Goal: Task Accomplishment & Management: Manage account settings

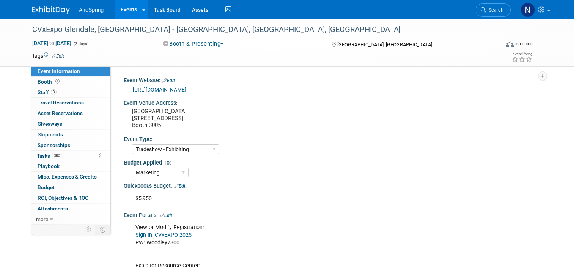
select select "Tradeshow - Exhibiting"
select select "Marketing"
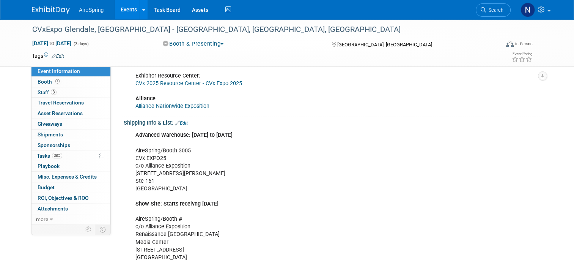
click at [117, 12] on link "Events" at bounding box center [129, 9] width 28 height 19
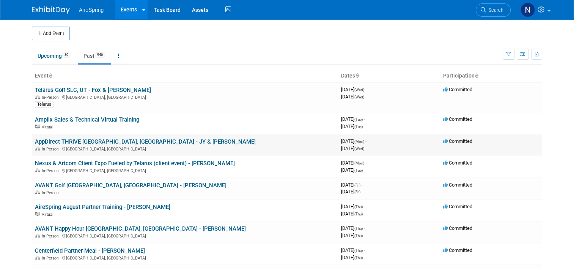
click at [81, 141] on link "AppDirect THRIVE [GEOGRAPHIC_DATA], [GEOGRAPHIC_DATA] - JY & [PERSON_NAME]" at bounding box center [145, 141] width 221 height 7
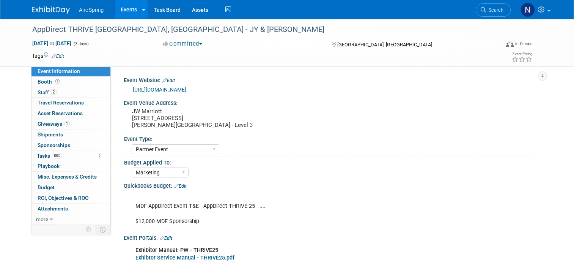
select select "Partner Event"
select select "Marketing"
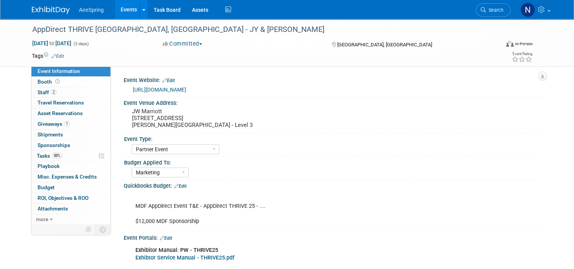
scroll to position [114, 0]
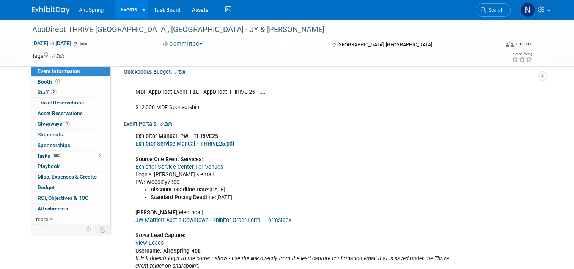
click at [155, 241] on link "View Leads" at bounding box center [150, 243] width 28 height 6
click at [130, 8] on link "Events" at bounding box center [129, 9] width 28 height 19
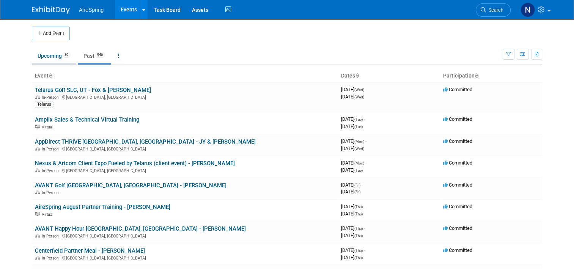
click at [42, 58] on link "Upcoming 80" at bounding box center [54, 56] width 44 height 14
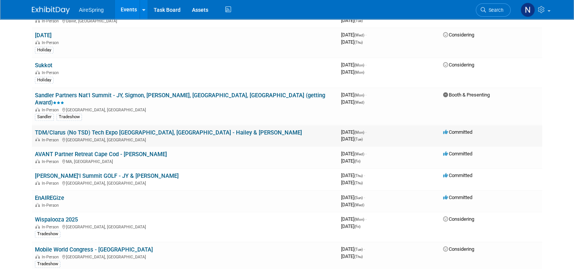
scroll to position [721, 0]
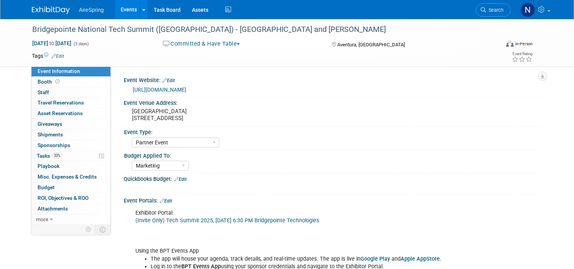
select select "Partner Event"
select select "Marketing"
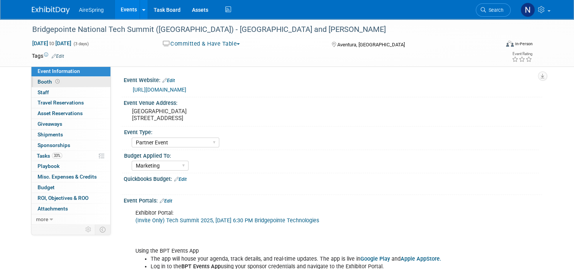
click at [77, 79] on link "Booth" at bounding box center [71, 82] width 79 height 10
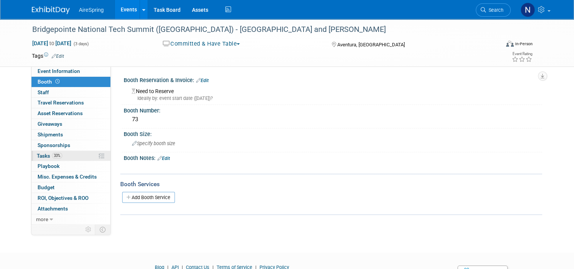
click at [63, 154] on link "33% Tasks 33%" at bounding box center [71, 156] width 79 height 10
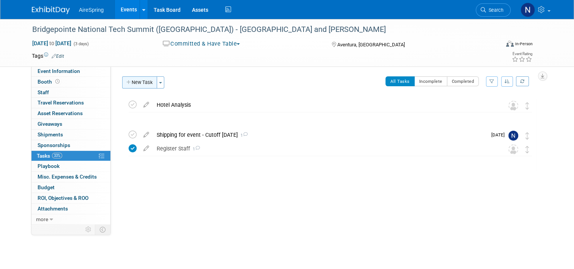
click at [137, 77] on button "New Task" at bounding box center [139, 82] width 35 height 12
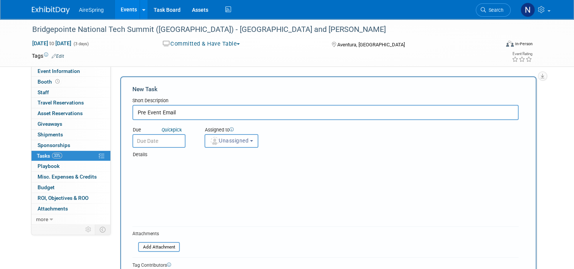
type input "Pre Event Email"
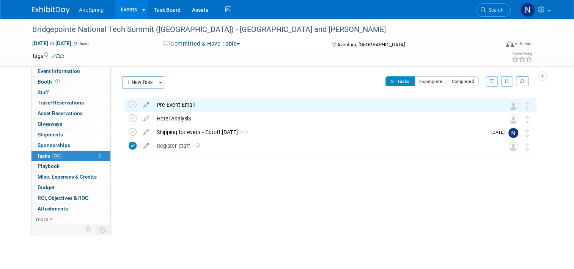
click at [198, 108] on div "Pre Event Email" at bounding box center [323, 104] width 341 height 13
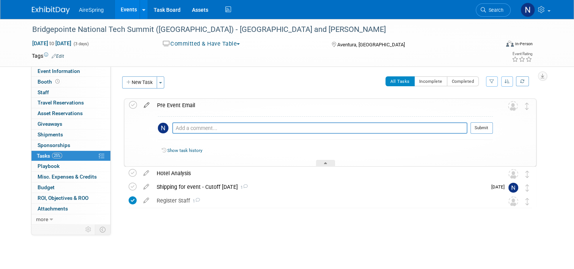
click at [140, 104] on icon at bounding box center [146, 103] width 13 height 9
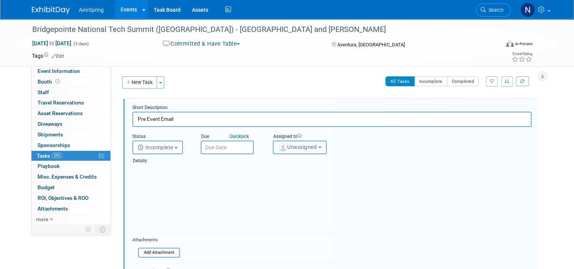
click at [293, 147] on span "Unassigned" at bounding box center [297, 147] width 39 height 6
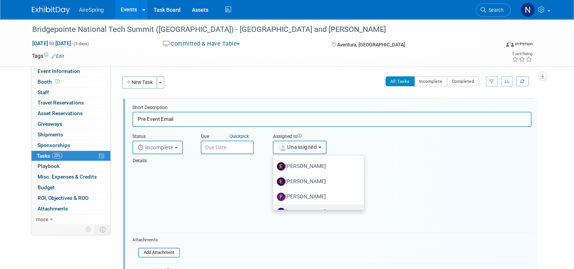
scroll to position [152, 0]
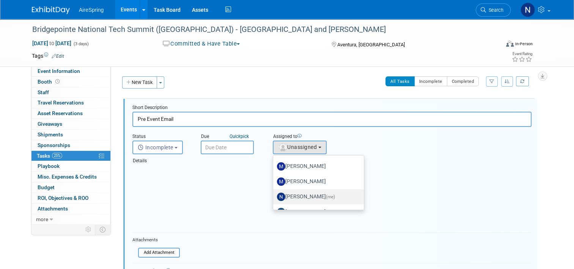
click at [301, 189] on link "Natalie Pyron (me)" at bounding box center [318, 196] width 91 height 15
click at [301, 194] on label "Natalie Pyron (me)" at bounding box center [316, 197] width 79 height 12
click at [275, 194] on input "Natalie Pyron (me)" at bounding box center [272, 195] width 5 height 5
select select "cd28445e-66c1-440e-acf2-a156ad6158df"
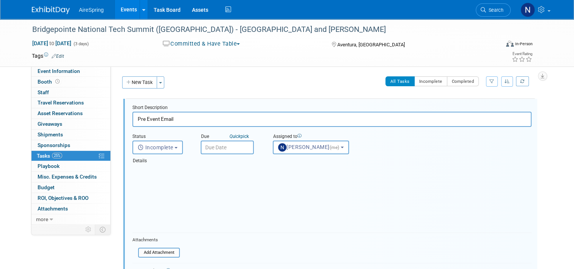
click at [213, 150] on input "text" at bounding box center [227, 147] width 53 height 14
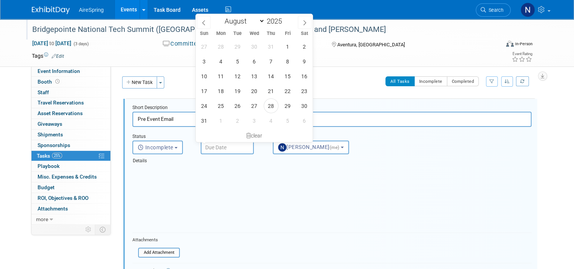
click at [313, 22] on div at bounding box center [263, 22] width 467 height 6
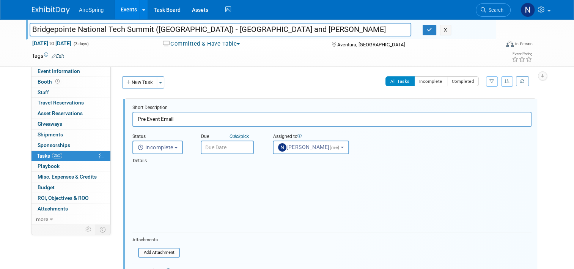
click at [226, 148] on input "text" at bounding box center [227, 147] width 53 height 14
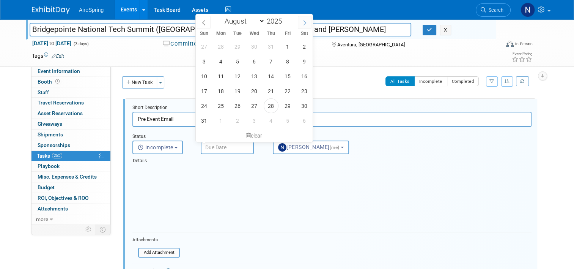
click at [304, 22] on icon at bounding box center [304, 22] width 5 height 5
select select "8"
click at [237, 74] on span "16" at bounding box center [237, 76] width 15 height 15
type input "Sep 16, 2025"
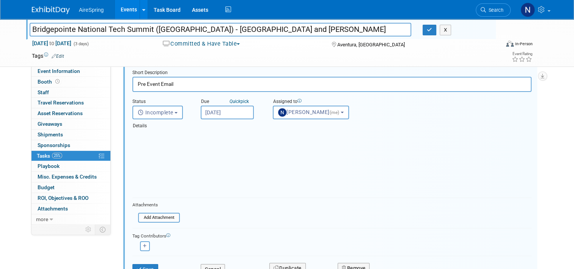
scroll to position [76, 0]
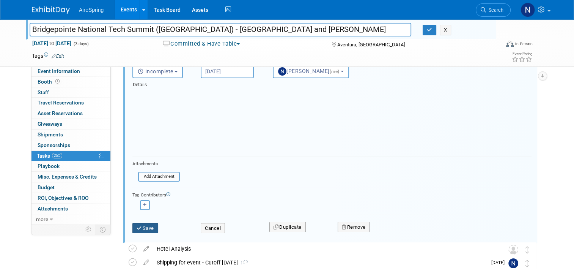
click at [140, 229] on button "Save" at bounding box center [146, 228] width 26 height 11
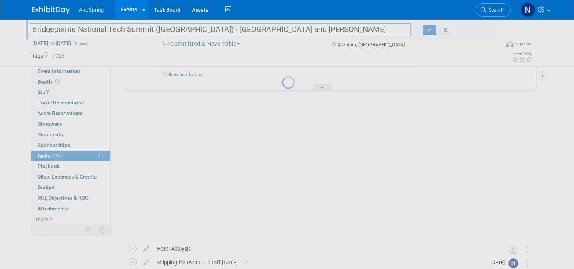
scroll to position [0, 0]
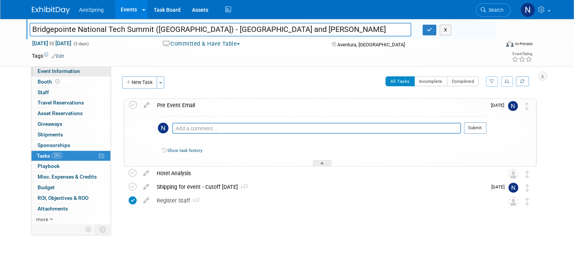
click at [82, 70] on link "Event Information" at bounding box center [71, 71] width 79 height 10
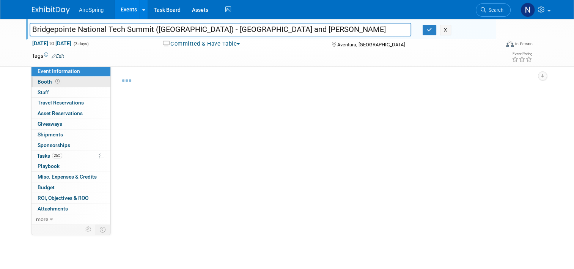
select select "Partner Event"
select select "Marketing"
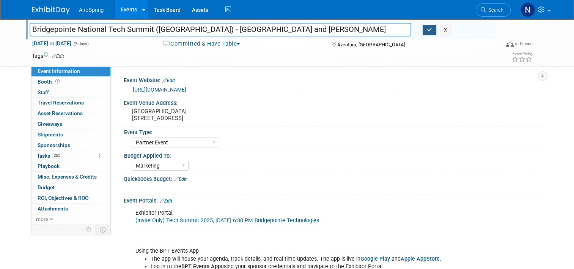
click at [431, 32] on icon "button" at bounding box center [429, 29] width 5 height 5
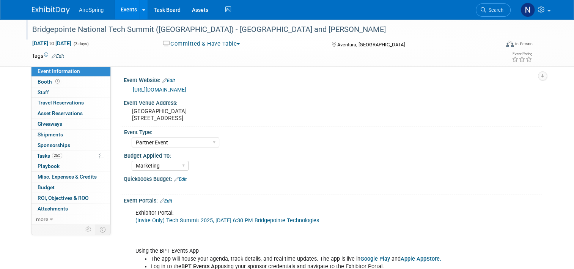
click at [125, 9] on link "Events" at bounding box center [129, 9] width 28 height 19
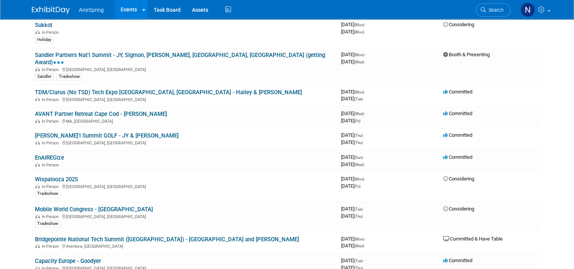
scroll to position [759, 0]
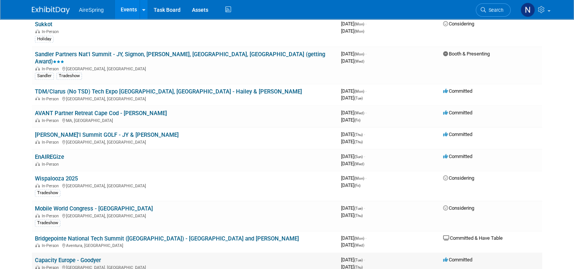
click at [54, 257] on link "Capacity Europe - Goodyer" at bounding box center [68, 260] width 66 height 7
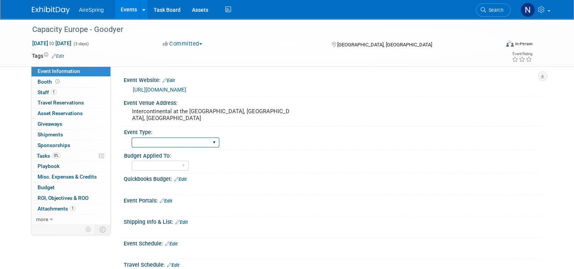
click at [189, 140] on select "AireSpring Event AireSpring Internal Partner Event Training Tradeshow - Exhibit…" at bounding box center [176, 142] width 88 height 10
click at [132, 137] on select "AireSpring Event AireSpring Internal Partner Event Training Tradeshow - Exhibit…" at bounding box center [176, 142] width 88 height 10
click at [174, 141] on select "AireSpring Event AireSpring Internal Partner Event Training Tradeshow - Exhibit…" at bounding box center [176, 142] width 88 height 10
select select "Tradeshow - Attending"
click at [132, 137] on select "AireSpring Event AireSpring Internal Partner Event Training Tradeshow - Exhibit…" at bounding box center [176, 142] width 88 height 10
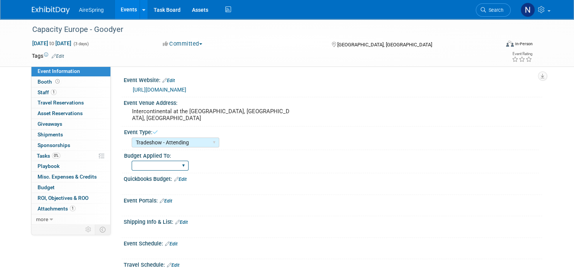
click at [163, 168] on select "Marketing Sales Operations Customer" at bounding box center [160, 166] width 57 height 10
select select "Operations"
click at [132, 161] on select "Marketing Sales Operations Customer" at bounding box center [160, 166] width 57 height 10
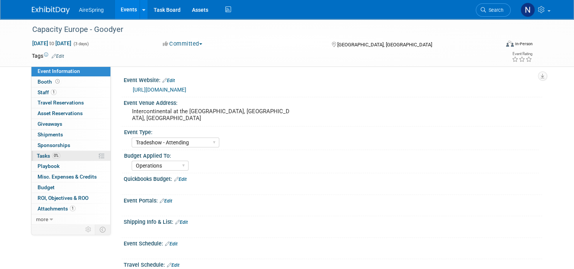
click at [55, 158] on span "Tasks 0%" at bounding box center [49, 156] width 24 height 6
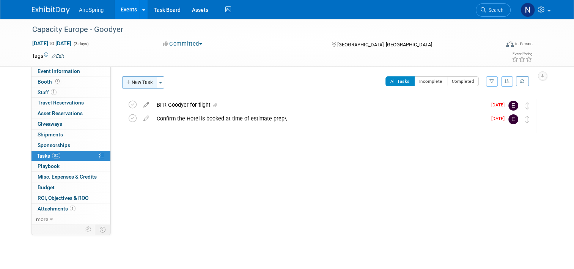
click at [134, 85] on button "New Task" at bounding box center [139, 82] width 35 height 12
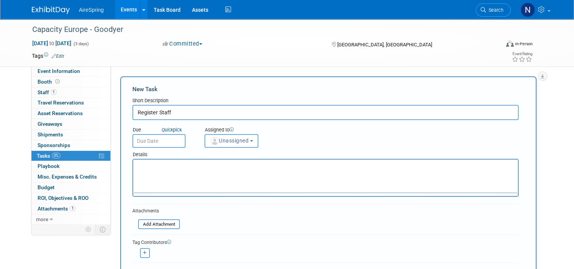
type input "Register Staff"
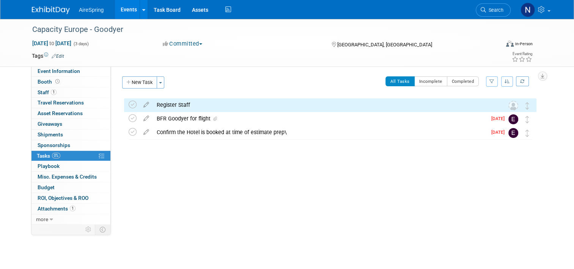
click at [219, 105] on div "Register Staff" at bounding box center [323, 104] width 341 height 13
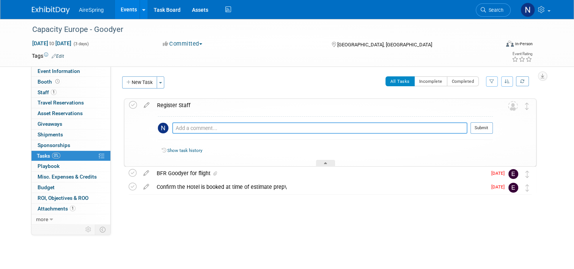
click at [262, 129] on textarea at bounding box center [319, 127] width 295 height 11
paste textarea "TXNP3B7C5F6"
type textarea "Goodyer: TXNP3B7C5F6"
click at [493, 134] on div at bounding box center [482, 137] width 22 height 6
click at [491, 130] on button "Submit" at bounding box center [482, 127] width 22 height 11
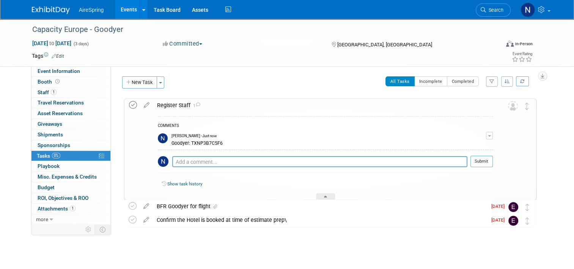
click at [130, 106] on icon at bounding box center [133, 105] width 8 height 8
click at [70, 70] on span "Event Information" at bounding box center [59, 71] width 43 height 6
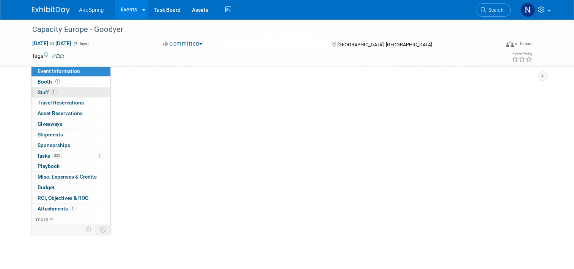
select select "Tradeshow - Attending"
select select "Operations"
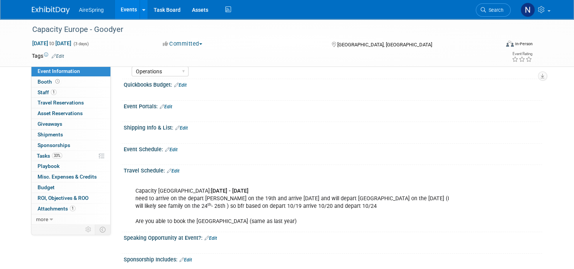
scroll to position [114, 0]
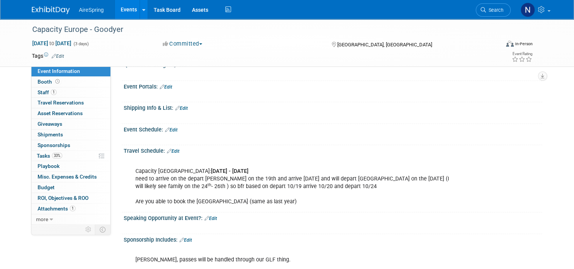
drag, startPoint x: 171, startPoint y: 150, endPoint x: 175, endPoint y: 151, distance: 3.9
click at [172, 150] on link "Edit" at bounding box center [173, 150] width 13 height 5
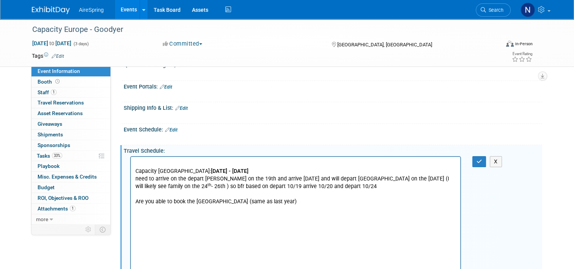
scroll to position [0, 0]
click at [500, 157] on button "X" at bounding box center [496, 161] width 12 height 11
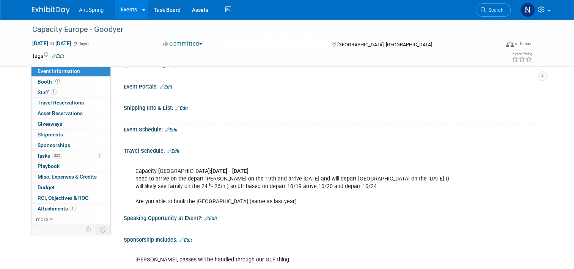
scroll to position [221, 0]
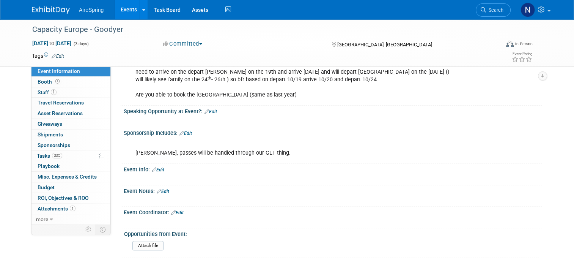
click at [185, 131] on link "Edit" at bounding box center [186, 133] width 13 height 5
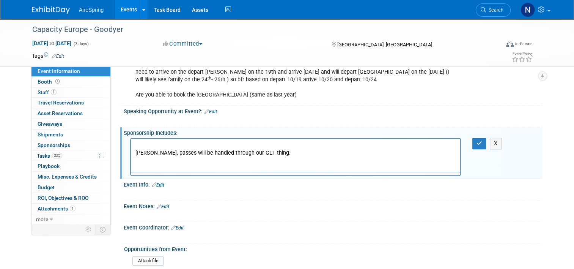
scroll to position [0, 0]
click at [213, 153] on div "Per Goodyer, passes will be handled through our GLF thing." at bounding box center [295, 157] width 331 height 38
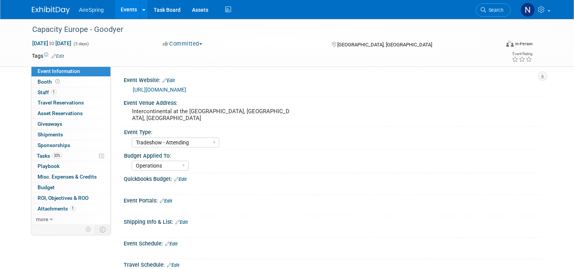
select select "Tradeshow - Attending"
select select "Operations"
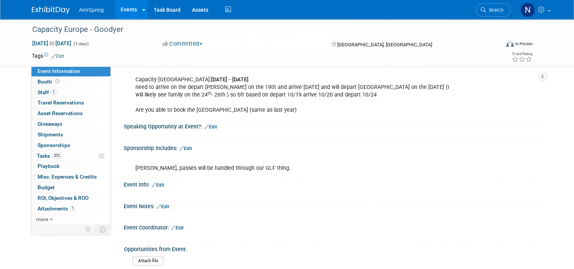
scroll to position [221, 0]
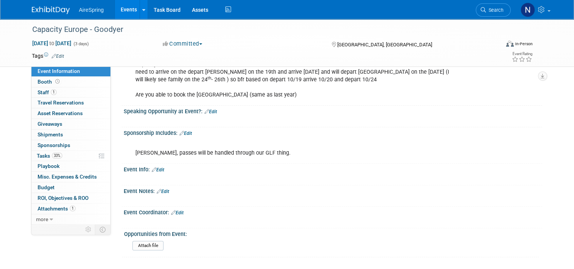
click at [185, 133] on link "Edit" at bounding box center [186, 133] width 13 height 5
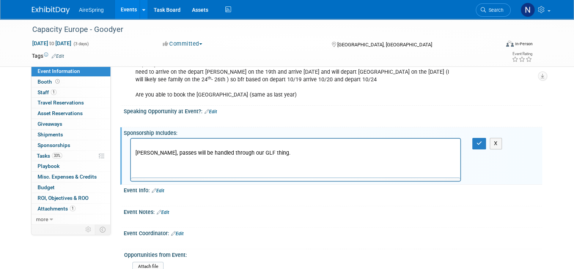
scroll to position [0, 0]
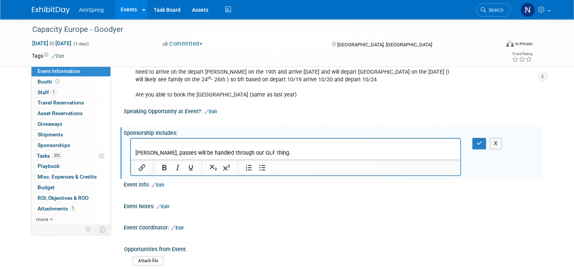
click at [293, 156] on p "[PERSON_NAME], passes will be handled through our GLF thing." at bounding box center [296, 149] width 321 height 15
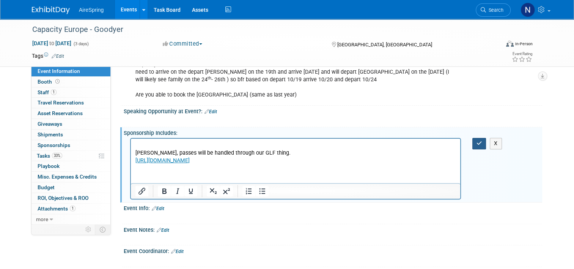
click at [480, 140] on icon "button" at bounding box center [480, 142] width 6 height 5
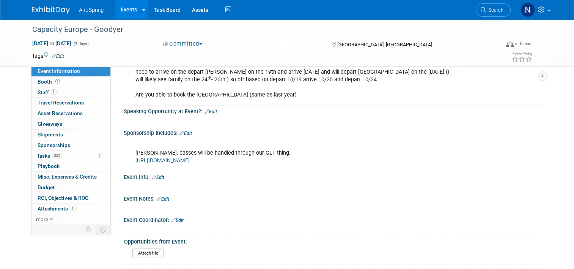
click at [115, 10] on link "Events" at bounding box center [129, 9] width 28 height 19
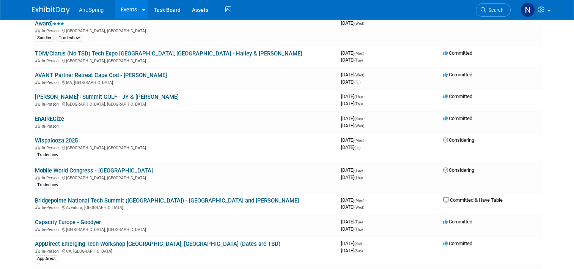
scroll to position [873, 0]
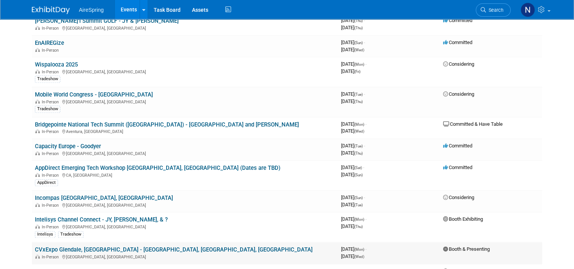
click at [96, 246] on link "CVxExpo Glendale, [GEOGRAPHIC_DATA] - [GEOGRAPHIC_DATA], [GEOGRAPHIC_DATA], [GE…" at bounding box center [174, 249] width 278 height 7
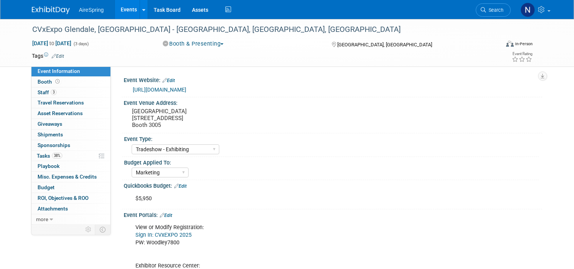
select select "Tradeshow - Exhibiting"
select select "Marketing"
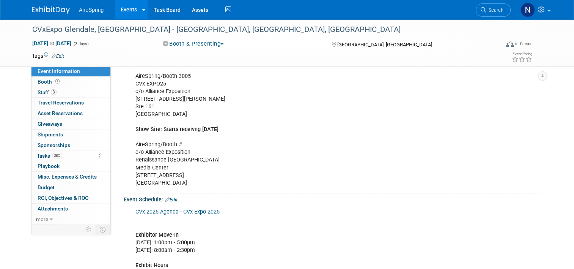
scroll to position [266, 0]
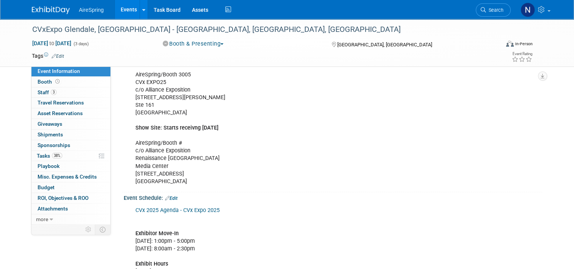
click at [119, 16] on link "Events" at bounding box center [129, 9] width 28 height 19
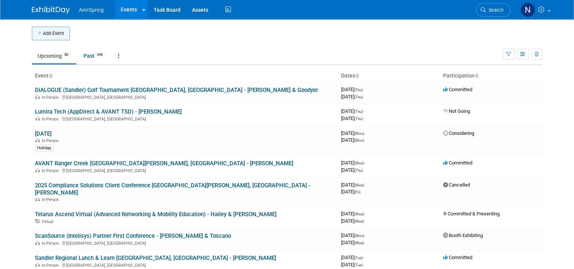
click at [44, 29] on button "Add Event" at bounding box center [51, 34] width 38 height 14
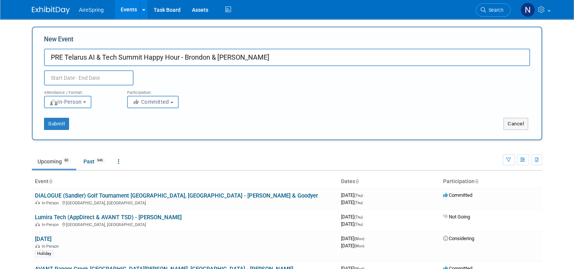
type input "PRE Telarus AI & Tech Summit Happy Hour - Brondon & [PERSON_NAME]"
click at [82, 79] on input "text" at bounding box center [89, 77] width 90 height 15
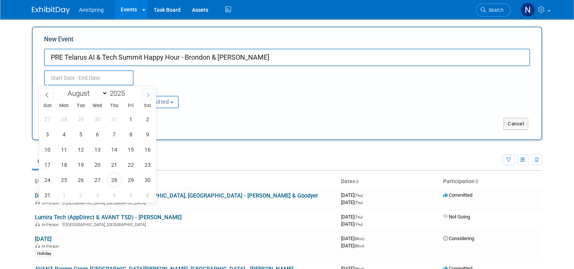
click at [144, 95] on span at bounding box center [148, 94] width 14 height 13
select select "8"
click at [63, 182] on span "29" at bounding box center [64, 179] width 15 height 15
type input "Sep 29, 2025 to Sep 29, 2025"
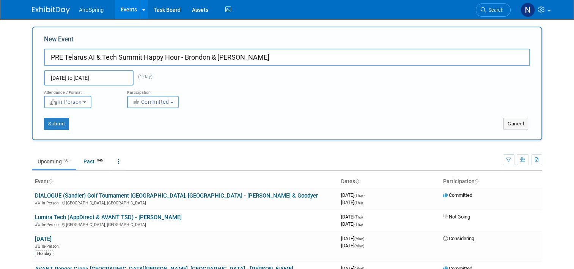
click at [154, 106] on button "Committed" at bounding box center [153, 102] width 52 height 13
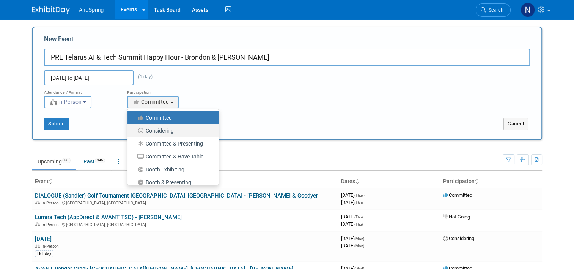
click at [154, 131] on label "Considering" at bounding box center [171, 131] width 80 height 10
click at [134, 131] on input "Considering" at bounding box center [131, 130] width 5 height 5
select select "2"
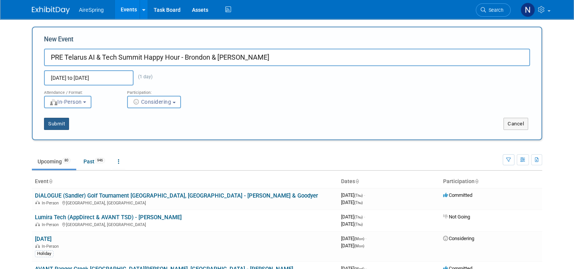
click at [55, 125] on button "Submit" at bounding box center [56, 124] width 25 height 12
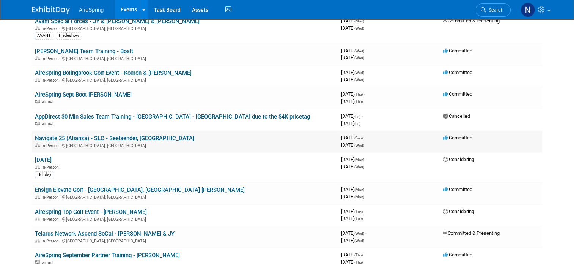
scroll to position [646, 0]
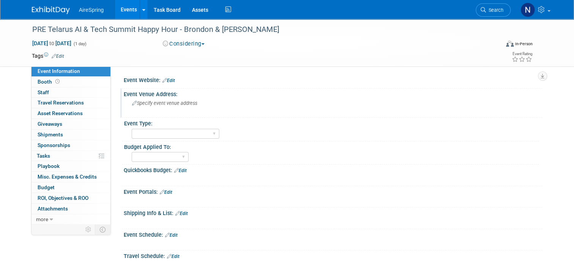
click at [167, 103] on span "Specify event venue address" at bounding box center [164, 103] width 65 height 6
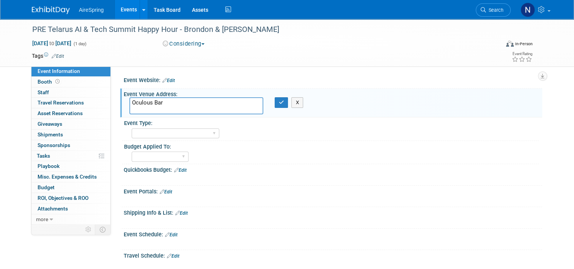
type textarea "Oculous Bar"
click at [277, 98] on button "button" at bounding box center [282, 102] width 14 height 11
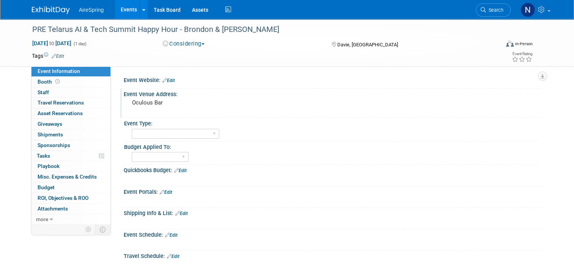
click at [145, 114] on div "Oculous Bar" at bounding box center [210, 105] width 163 height 17
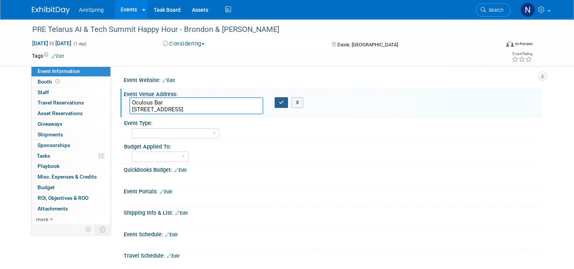
type textarea "Oculous Bar [STREET_ADDRESS]"
click at [276, 102] on button "button" at bounding box center [282, 102] width 14 height 11
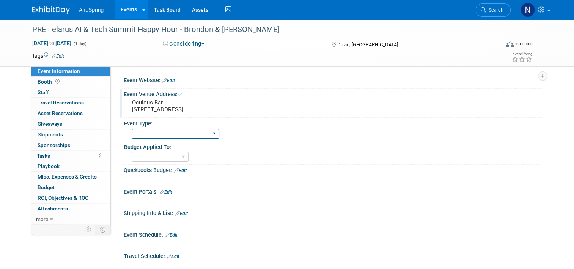
click at [187, 131] on select "AireSpring Event AireSpring Internal Partner Event Training Tradeshow - Exhibit…" at bounding box center [176, 134] width 88 height 10
select select "Partner Event"
click at [132, 129] on select "AireSpring Event AireSpring Internal Partner Event Training Tradeshow - Exhibit…" at bounding box center [176, 134] width 88 height 10
click at [172, 151] on div "Marketing Sales Operations Customer" at bounding box center [160, 157] width 57 height 14
click at [173, 157] on select "Marketing Sales Operations Customer" at bounding box center [160, 157] width 57 height 10
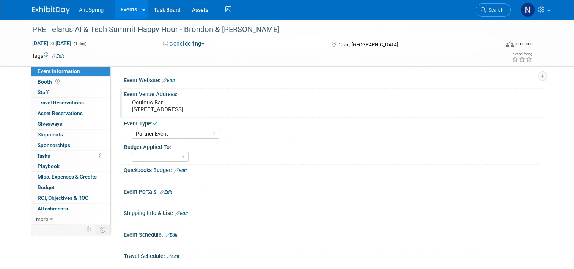
click at [232, 159] on div "Marketing Sales Operations Customer" at bounding box center [335, 156] width 407 height 12
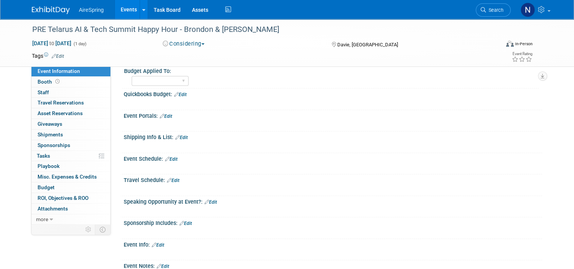
click at [158, 100] on div at bounding box center [295, 103] width 331 height 8
click at [187, 98] on div "X" at bounding box center [332, 100] width 409 height 4
click at [181, 95] on link "Edit" at bounding box center [180, 94] width 13 height 5
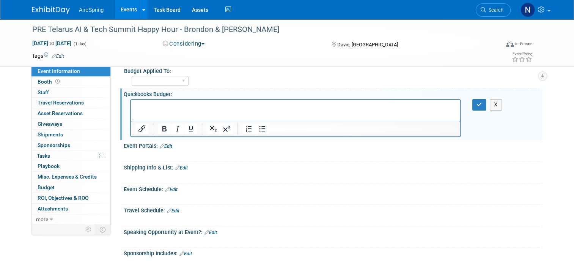
scroll to position [0, 0]
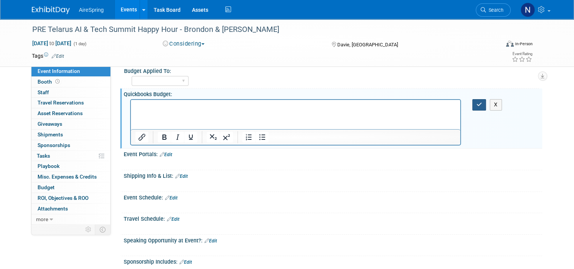
drag, startPoint x: 476, startPoint y: 104, endPoint x: 269, endPoint y: 5, distance: 229.8
click at [476, 104] on button "button" at bounding box center [480, 104] width 14 height 11
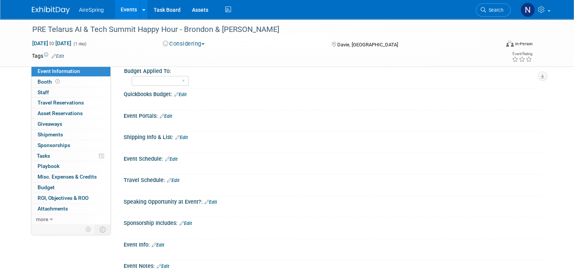
click at [158, 242] on link "Edit" at bounding box center [158, 244] width 13 height 5
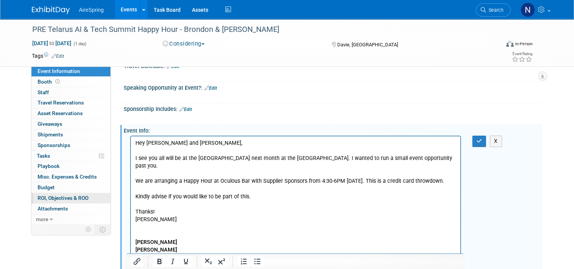
scroll to position [234, 0]
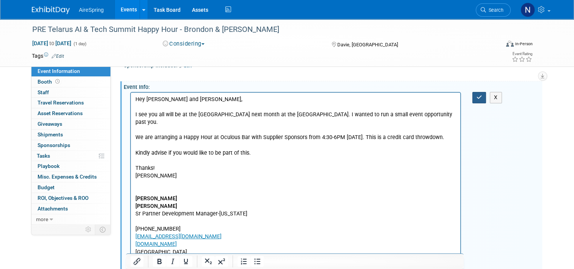
click at [483, 95] on icon "button" at bounding box center [480, 97] width 6 height 5
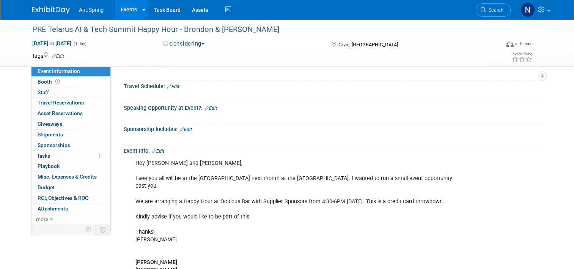
scroll to position [158, 0]
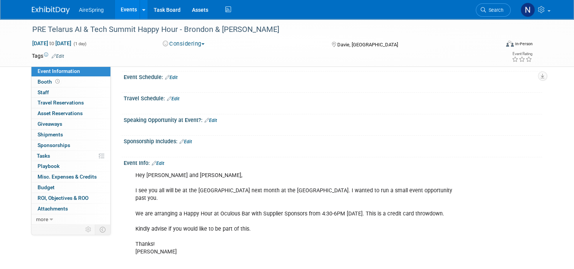
click at [171, 75] on link "Edit" at bounding box center [171, 77] width 13 height 5
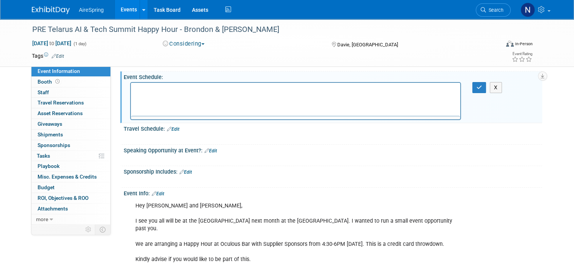
scroll to position [0, 0]
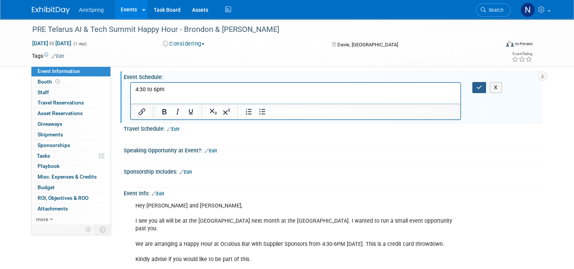
click at [483, 85] on icon "button" at bounding box center [480, 87] width 6 height 5
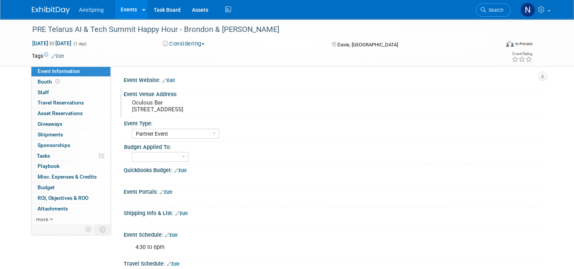
click at [121, 8] on link "Events" at bounding box center [129, 9] width 28 height 19
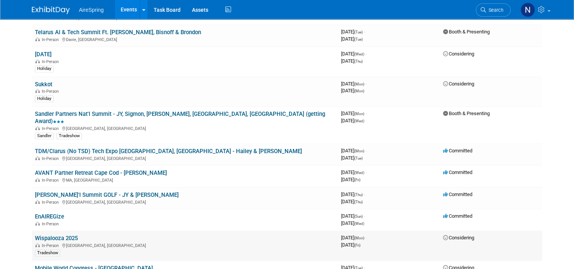
scroll to position [797, 0]
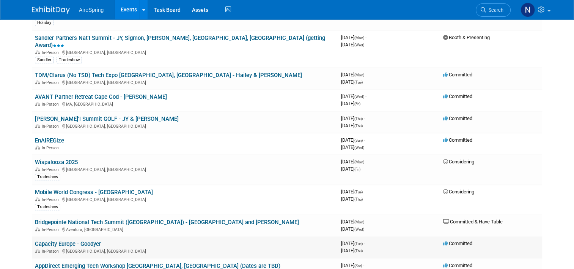
click at [80, 240] on link "Capacity Europe - Goodyer" at bounding box center [68, 243] width 66 height 7
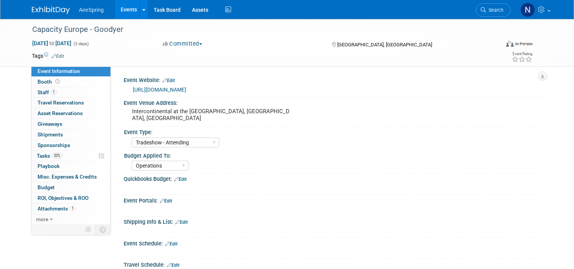
select select "Tradeshow - Attending"
select select "Operations"
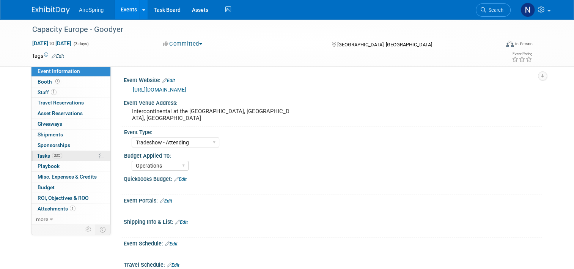
click at [59, 158] on link "33% Tasks 33%" at bounding box center [71, 156] width 79 height 10
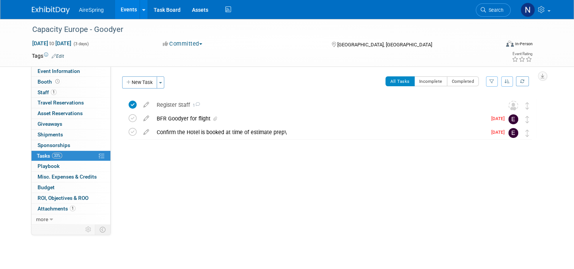
click at [125, 8] on link "Events" at bounding box center [129, 9] width 28 height 19
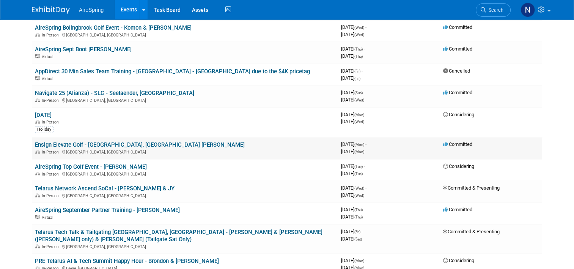
scroll to position [532, 0]
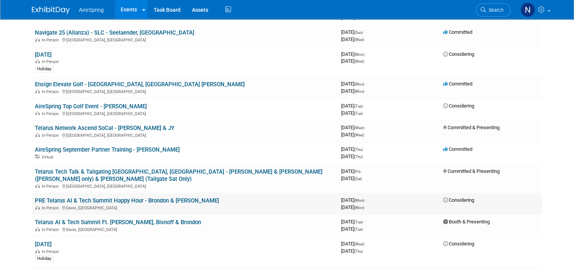
click at [147, 197] on link "PRE Telarus AI & Tech Summit Happy Hour - Brondon & [PERSON_NAME]" at bounding box center [127, 200] width 184 height 7
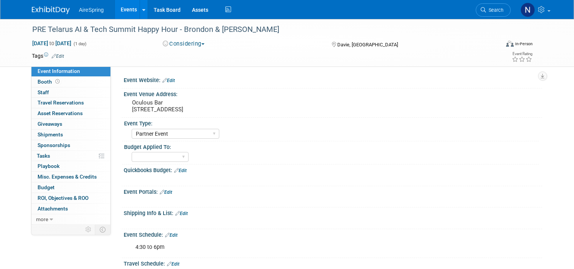
select select "Partner Event"
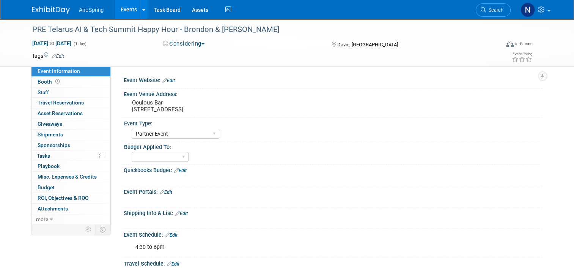
click at [184, 44] on button "Considering" at bounding box center [183, 44] width 47 height 8
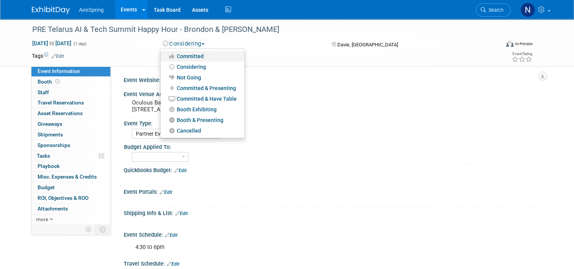
click at [188, 58] on link "Committed" at bounding box center [203, 56] width 84 height 11
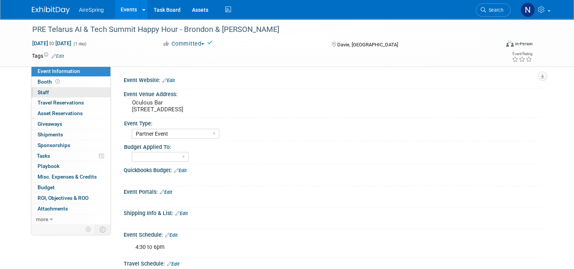
click at [68, 93] on link "0 Staff 0" at bounding box center [71, 92] width 79 height 10
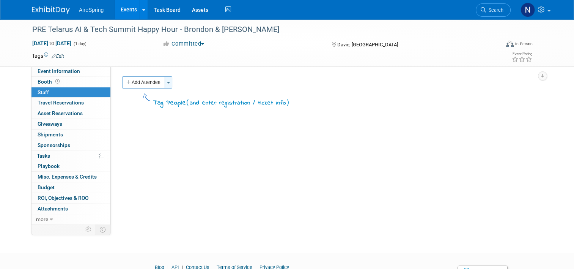
click at [166, 87] on button "Toggle Dropdown" at bounding box center [169, 82] width 8 height 12
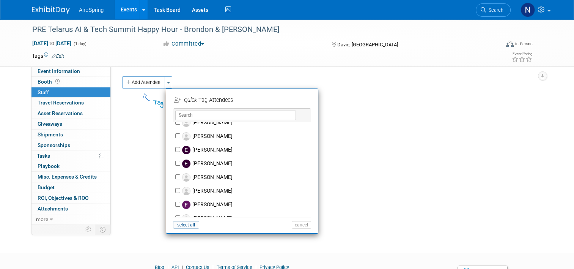
scroll to position [380, 0]
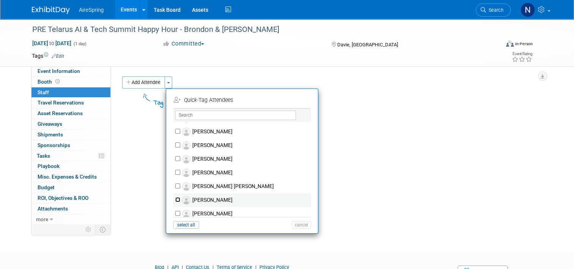
click at [175, 197] on input "Joe Brondon" at bounding box center [177, 199] width 5 height 5
checkbox input "true"
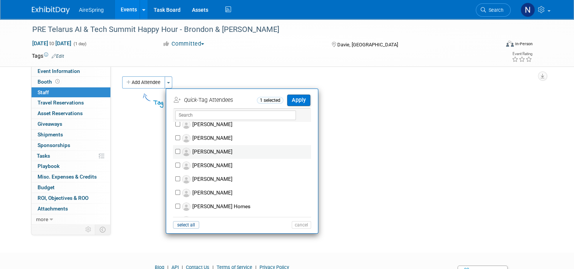
scroll to position [570, 0]
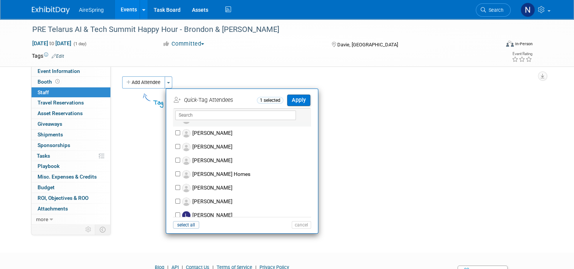
click at [175, 197] on div "Laura Hester" at bounding box center [242, 202] width 138 height 14
click at [175, 199] on div "Laura Hester" at bounding box center [242, 202] width 138 height 14
click at [175, 201] on input "[PERSON_NAME]" at bounding box center [177, 201] width 5 height 5
checkbox input "true"
click at [295, 100] on button "Apply" at bounding box center [298, 100] width 23 height 11
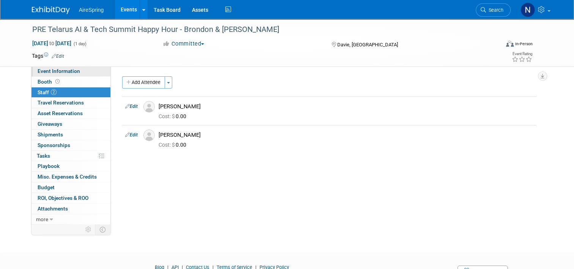
click at [38, 69] on span "Event Information" at bounding box center [59, 71] width 43 height 6
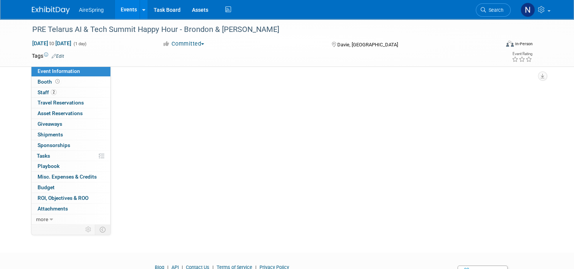
select select "Partner Event"
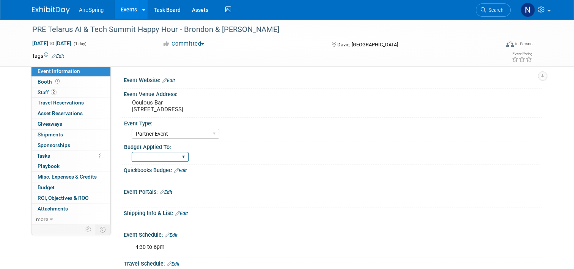
click at [173, 155] on select "Marketing Sales Operations Customer" at bounding box center [160, 157] width 57 height 10
select select "Sales"
click at [132, 152] on select "Marketing Sales Operations Customer" at bounding box center [160, 157] width 57 height 10
click at [164, 103] on pre "Oculous Bar 1 Seminole Way, Davie, FL 33314" at bounding box center [211, 106] width 158 height 14
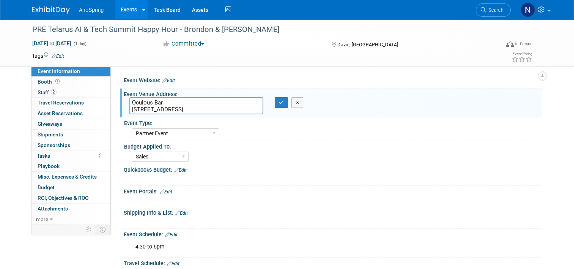
drag, startPoint x: 164, startPoint y: 103, endPoint x: 134, endPoint y: 102, distance: 30.0
click at [134, 102] on textarea "Oculous Bar 1 Seminole Way, Davie, FL 33314" at bounding box center [196, 105] width 134 height 17
click at [324, 268] on html "AireSpring Events Add Event Bulk Upload Events Shareable Event Boards Recently …" at bounding box center [287, 134] width 574 height 269
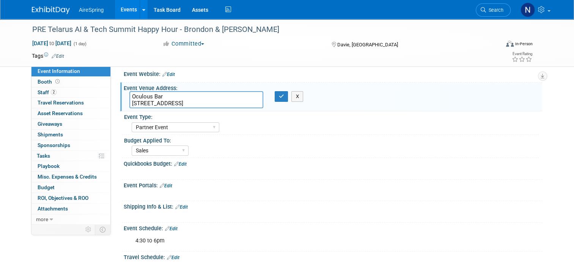
click at [223, 100] on textarea "Oculous Bar 1 Seminole Way, Davie, FL 33314" at bounding box center [196, 99] width 134 height 17
drag, startPoint x: 220, startPoint y: 104, endPoint x: 118, endPoint y: 104, distance: 101.8
click at [124, 104] on div "Oculous Bar 1 Seminole Way, Davie, FL 33314" at bounding box center [196, 99] width 145 height 17
click at [280, 97] on icon "button" at bounding box center [281, 96] width 5 height 5
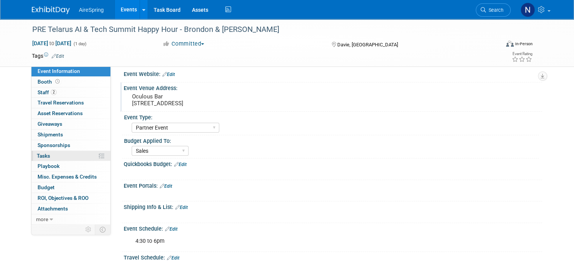
click at [69, 157] on link "0% Tasks 0%" at bounding box center [71, 156] width 79 height 10
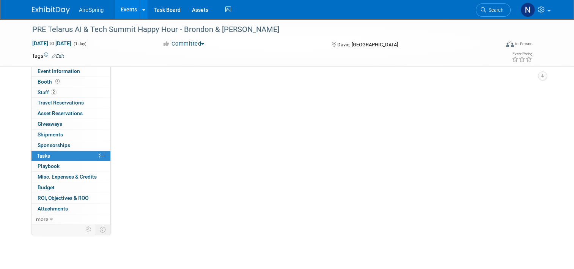
scroll to position [0, 0]
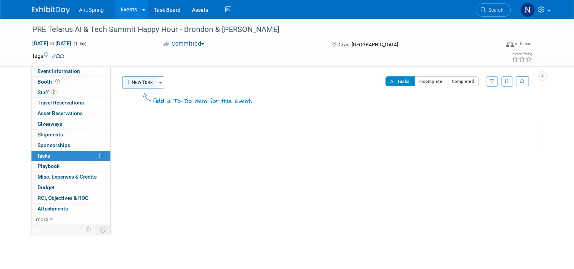
click at [134, 84] on button "New Task" at bounding box center [139, 82] width 35 height 12
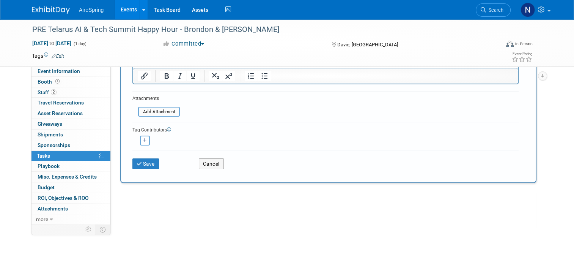
scroll to position [114, 0]
click at [201, 157] on button "Cancel" at bounding box center [211, 162] width 25 height 11
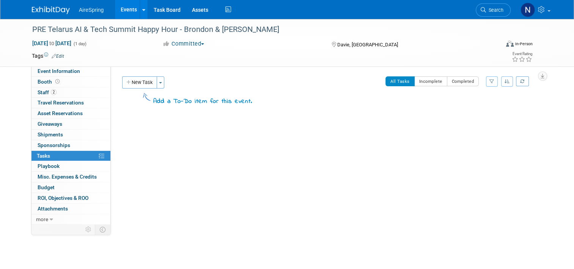
click at [119, 10] on link "Events" at bounding box center [129, 9] width 28 height 19
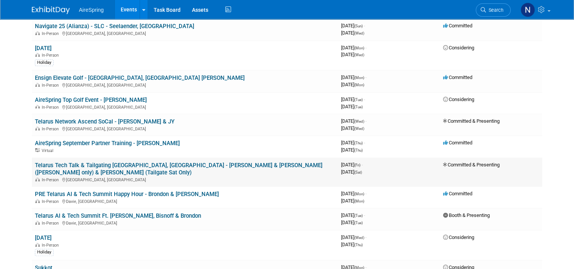
scroll to position [608, 0]
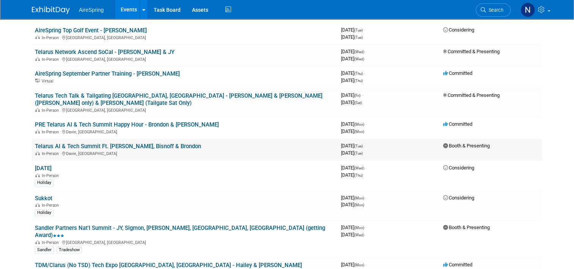
click at [128, 143] on link "Telarus AI & Tech Summit Ft. [PERSON_NAME], Bisnoff & Brondon" at bounding box center [118, 146] width 166 height 7
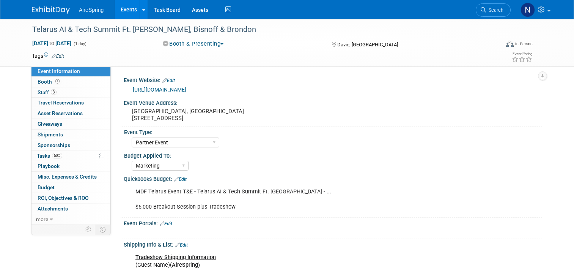
select select "Partner Event"
select select "Marketing"
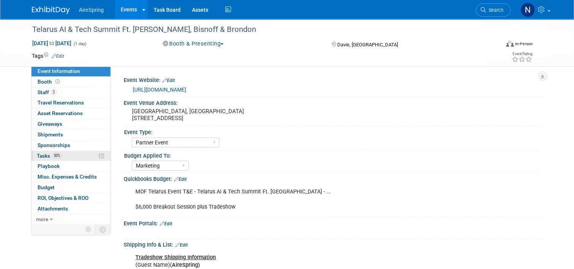
click at [47, 156] on span "Tasks 50%" at bounding box center [49, 156] width 25 height 6
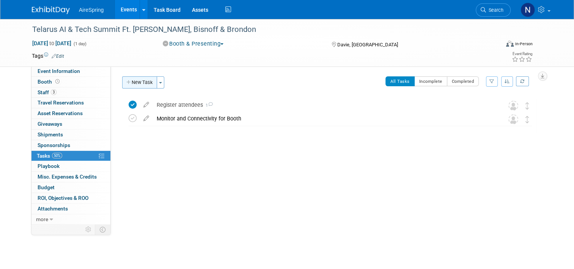
click at [141, 84] on button "New Task" at bounding box center [139, 82] width 35 height 12
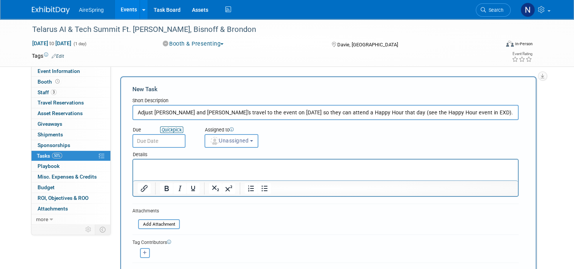
type input "Adjust Laura and Joe's travel to the event on Sept 29th so they can attend a Ha…"
click at [162, 130] on icon "Quick" at bounding box center [167, 130] width 11 height 6
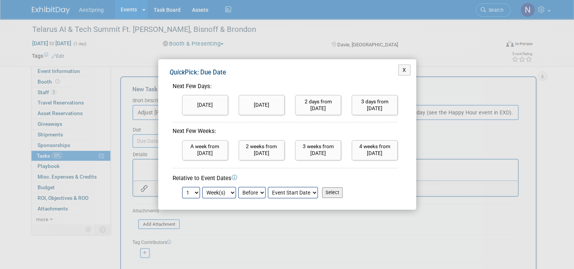
click at [141, 146] on div "X Quick Pick: Due Date Next Few Days: Today Tomorrow 1 2 3 4" at bounding box center [287, 134] width 574 height 269
click at [144, 141] on div "X Quick Pick: Due Date Next Few Days: Today Tomorrow 1 2 3 4" at bounding box center [287, 134] width 574 height 269
click at [151, 128] on div "X Quick Pick: Due Date Next Few Days: Today Tomorrow 1 2 3 4" at bounding box center [287, 134] width 574 height 269
click at [402, 71] on button "X" at bounding box center [405, 70] width 12 height 11
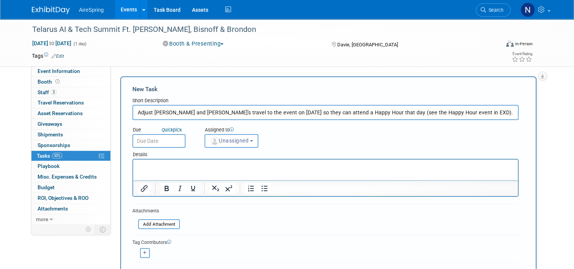
click at [144, 140] on input "text" at bounding box center [159, 141] width 53 height 14
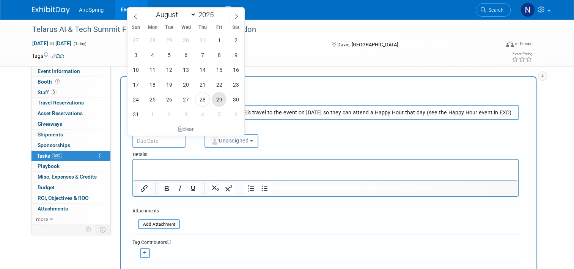
click at [217, 99] on span "29" at bounding box center [219, 99] width 15 height 15
type input "Aug 29, 2025"
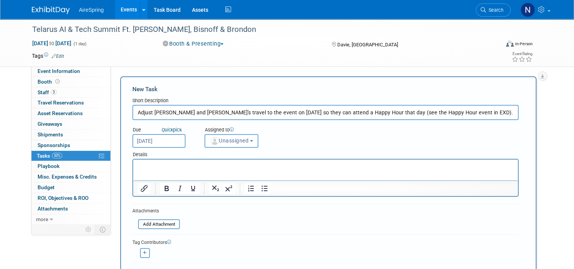
click at [220, 139] on span "Unassigned" at bounding box center [229, 140] width 39 height 6
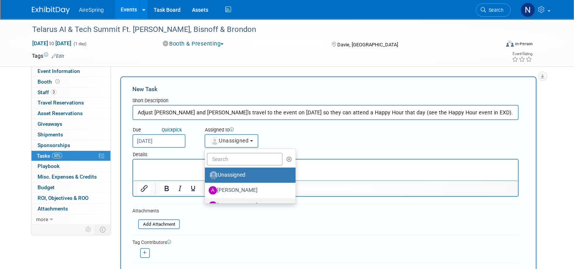
scroll to position [76, 0]
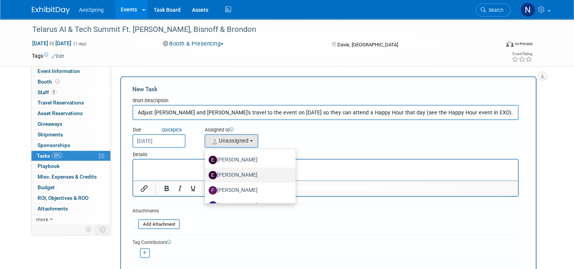
click at [244, 173] on label "erica arjona" at bounding box center [248, 175] width 79 height 12
click at [206, 173] on input "erica arjona" at bounding box center [203, 174] width 5 height 5
select select "ee927d6a-6932-484d-b61a-f41f65bcf1ce"
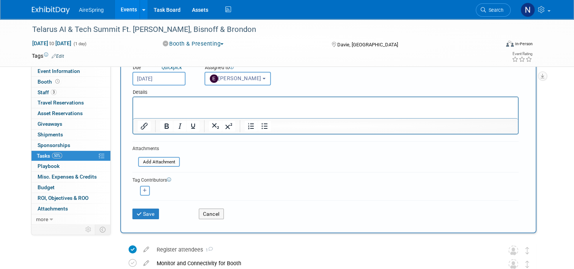
scroll to position [114, 0]
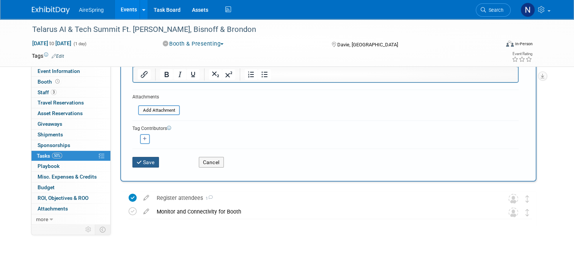
click at [147, 159] on button "Save" at bounding box center [146, 162] width 27 height 11
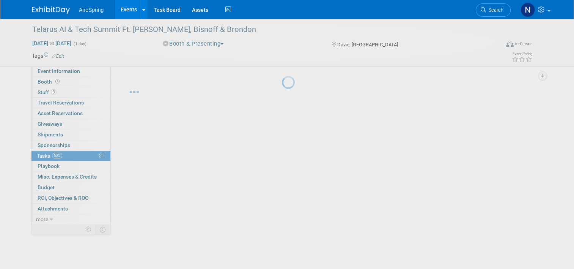
scroll to position [0, 0]
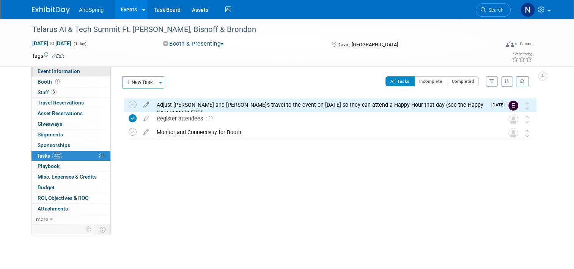
click at [76, 71] on link "Event Information" at bounding box center [71, 71] width 79 height 10
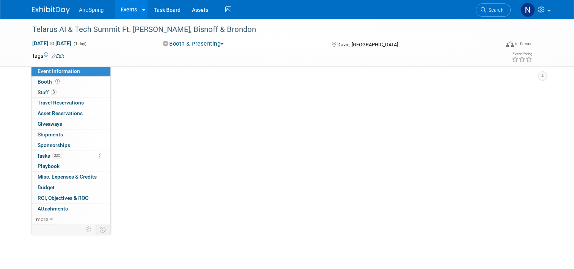
select select "Partner Event"
select select "Marketing"
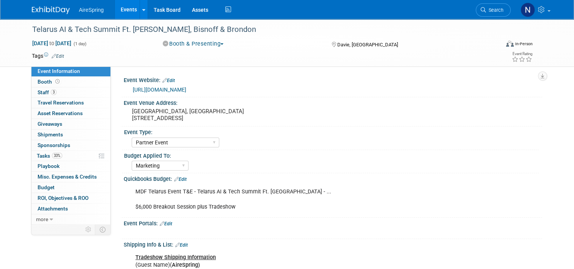
click at [115, 3] on link "Events" at bounding box center [129, 9] width 28 height 19
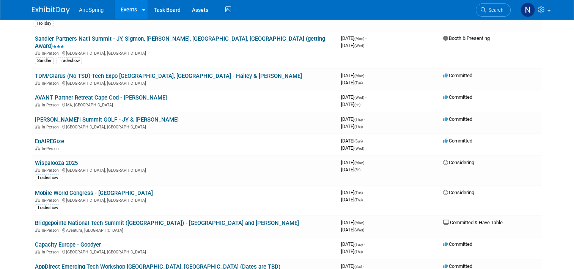
scroll to position [797, 0]
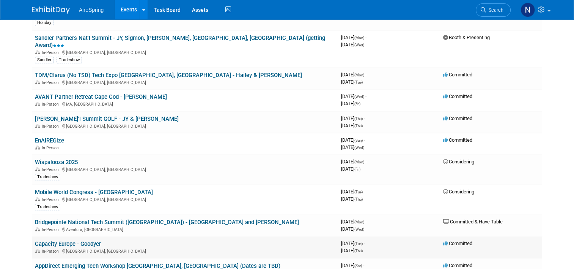
click at [62, 240] on link "Capacity Europe - Goodyer" at bounding box center [68, 243] width 66 height 7
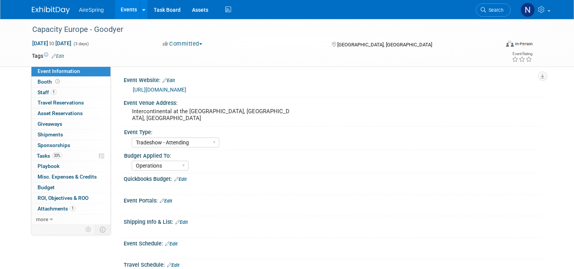
select select "Tradeshow - Attending"
select select "Operations"
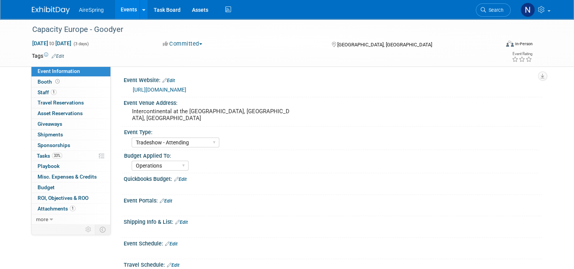
click at [471, 135] on div "Event Type:" at bounding box center [331, 130] width 415 height 9
click at [61, 154] on link "33% Tasks 33%" at bounding box center [71, 156] width 79 height 10
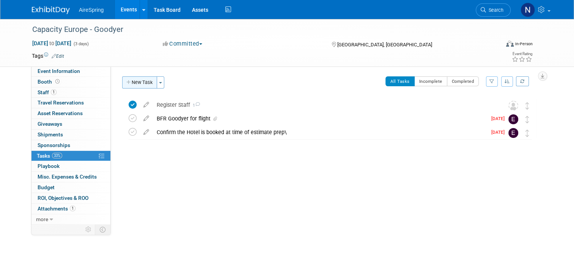
click at [140, 80] on button "New Task" at bounding box center [139, 82] width 35 height 12
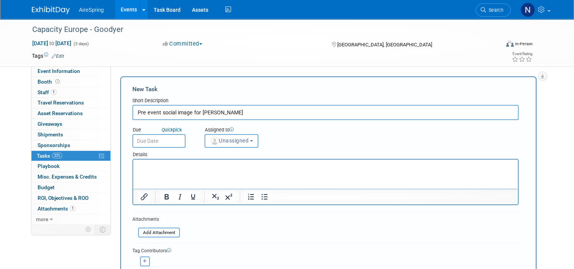
type input "Pre event social image for [PERSON_NAME]"
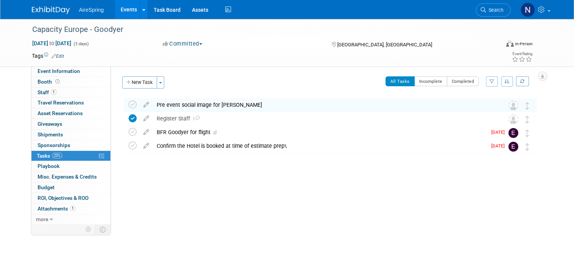
click at [126, 11] on link "Events" at bounding box center [129, 9] width 28 height 19
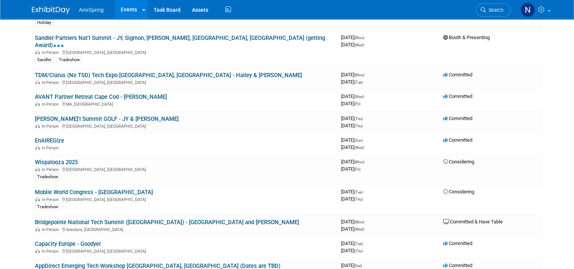
scroll to position [873, 0]
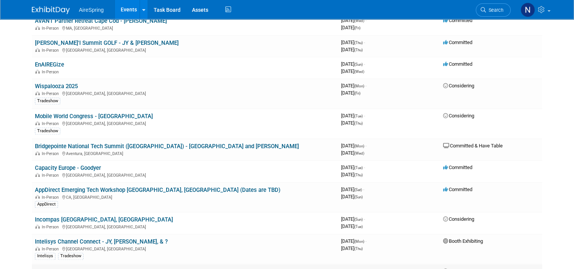
click at [122, 268] on link "CVxExpo Glendale, [GEOGRAPHIC_DATA] - [GEOGRAPHIC_DATA], [GEOGRAPHIC_DATA], [GE…" at bounding box center [174, 271] width 278 height 7
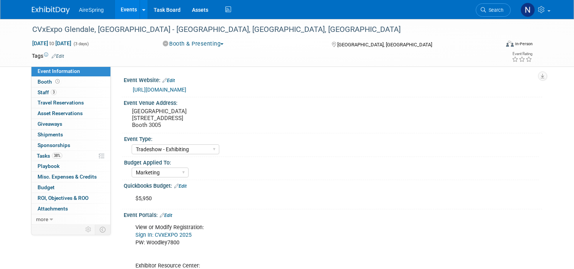
select select "Tradeshow - Exhibiting"
select select "Marketing"
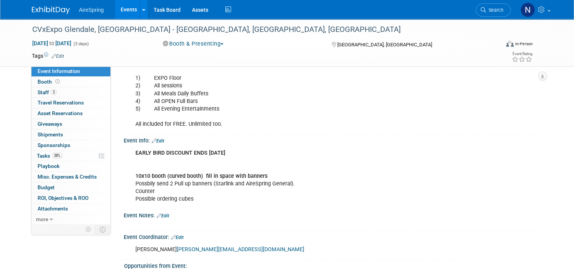
scroll to position [759, 0]
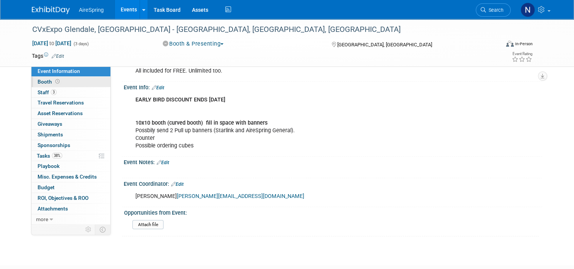
click at [82, 81] on link "Booth" at bounding box center [71, 82] width 79 height 10
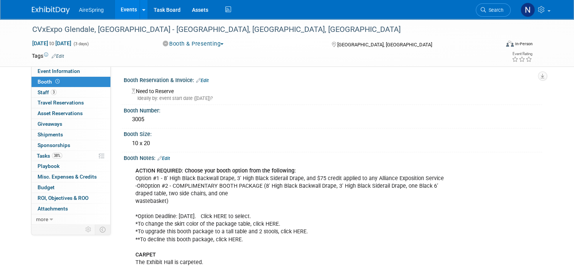
click at [121, 9] on link "Events" at bounding box center [129, 9] width 28 height 19
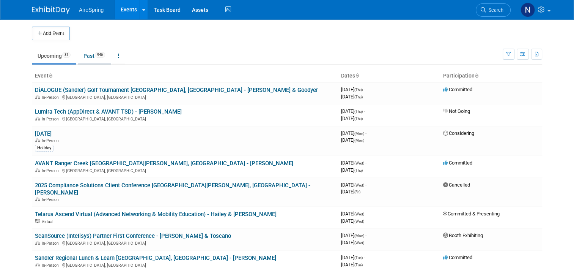
click at [88, 59] on link "Past 946" at bounding box center [94, 56] width 33 height 14
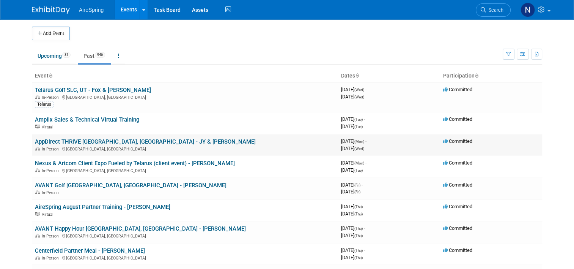
click at [69, 141] on link "AppDirect THRIVE [GEOGRAPHIC_DATA], [GEOGRAPHIC_DATA] - JY & [PERSON_NAME]" at bounding box center [145, 141] width 221 height 7
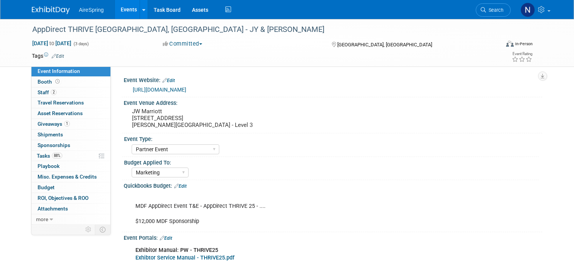
select select "Partner Event"
select select "Marketing"
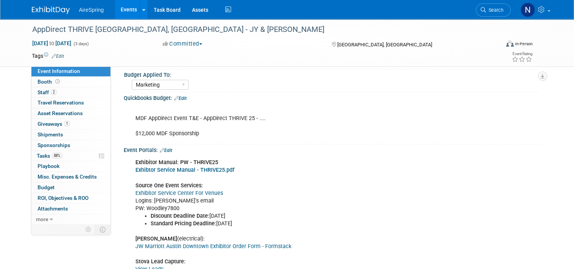
scroll to position [152, 0]
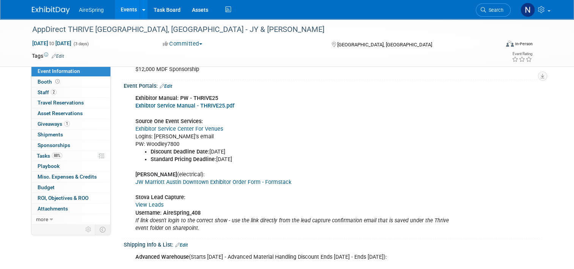
click at [137, 203] on link "View Leads" at bounding box center [150, 205] width 28 height 6
click at [120, 8] on link "Events" at bounding box center [129, 9] width 28 height 19
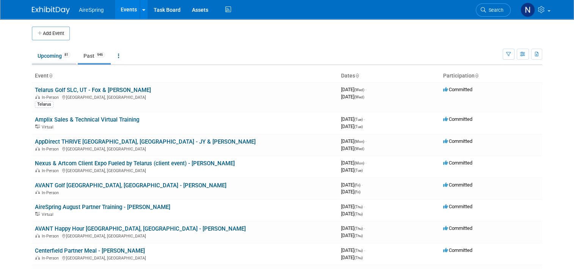
click at [40, 53] on link "Upcoming 81" at bounding box center [54, 56] width 44 height 14
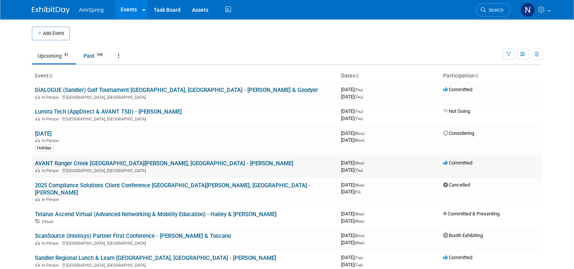
click at [76, 161] on link "AVANT Ranger Creek [GEOGRAPHIC_DATA][PERSON_NAME], [GEOGRAPHIC_DATA] - [PERSON_…" at bounding box center [164, 163] width 259 height 7
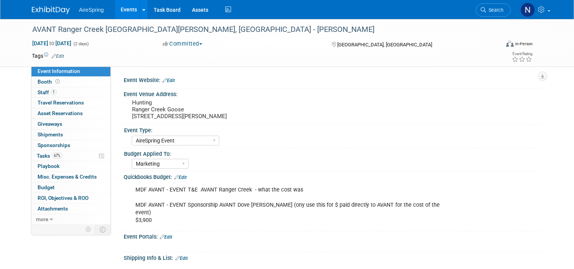
select select "AireSpring Event"
select select "Marketing"
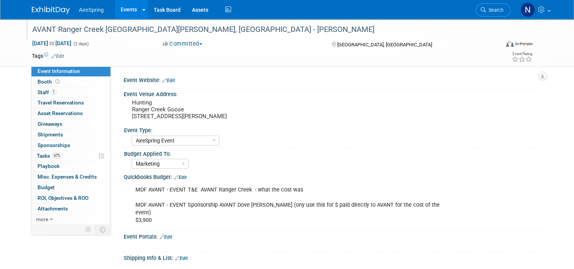
click at [188, 35] on div "AVANT Ranger Creek [GEOGRAPHIC_DATA][PERSON_NAME], [GEOGRAPHIC_DATA] - [PERSON_…" at bounding box center [260, 30] width 461 height 14
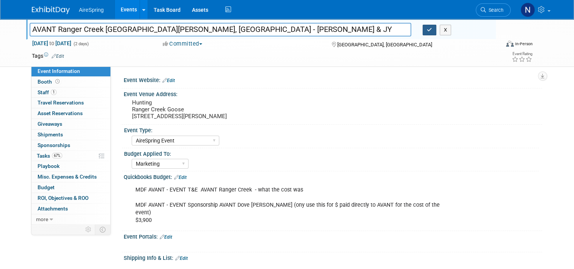
type input "AVANT Ranger Creek [GEOGRAPHIC_DATA][PERSON_NAME], [GEOGRAPHIC_DATA] - [PERSON_…"
click at [432, 28] on icon "button" at bounding box center [429, 29] width 5 height 5
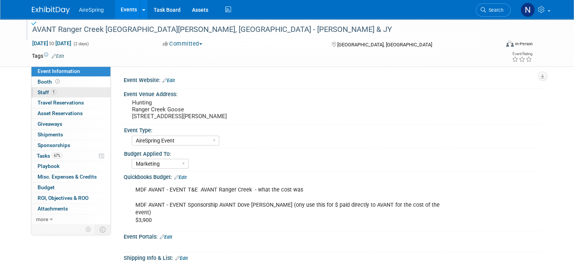
click at [39, 89] on span "Staff 1" at bounding box center [47, 92] width 19 height 6
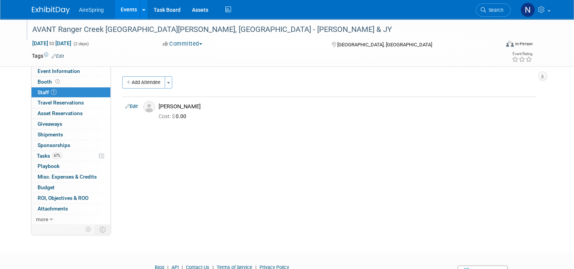
click at [163, 91] on div "Add Attendee Toggle Dropdown Quick -Tag Attendees Apply X (me) select all cancel" at bounding box center [329, 100] width 415 height 49
click at [165, 86] on button "Toggle Dropdown" at bounding box center [169, 82] width 8 height 12
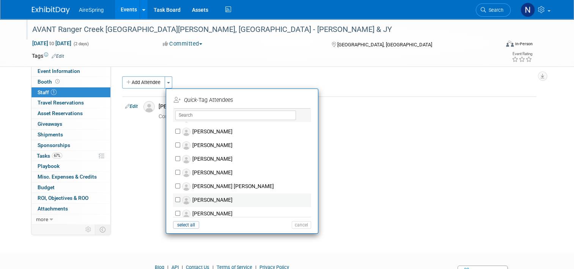
scroll to position [418, 0]
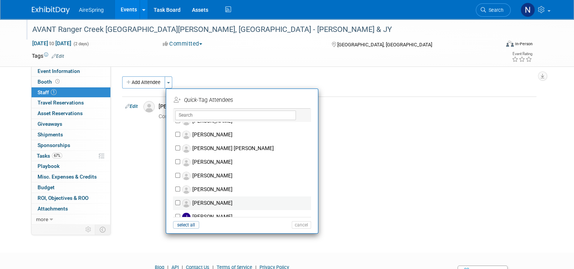
click at [211, 199] on label "[PERSON_NAME]" at bounding box center [247, 203] width 134 height 14
click at [180, 200] on input "[PERSON_NAME]" at bounding box center [177, 202] width 5 height 5
checkbox input "true"
click at [299, 98] on button "Apply" at bounding box center [298, 100] width 23 height 11
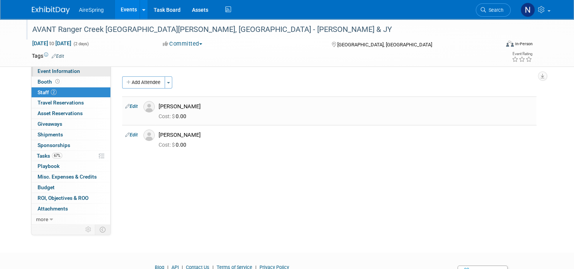
click at [82, 74] on link "Event Information" at bounding box center [71, 71] width 79 height 10
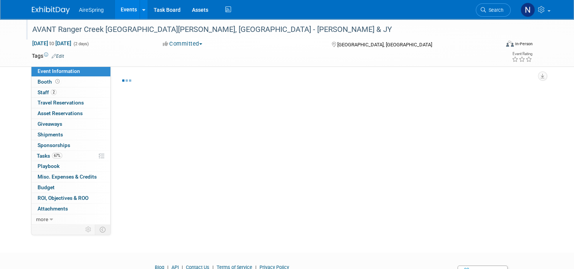
select select "AireSpring Event"
select select "Marketing"
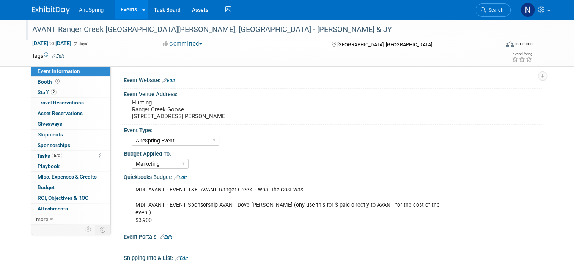
click at [402, 175] on div "Quickbooks Budget: Edit" at bounding box center [333, 176] width 419 height 10
click at [116, 9] on link "Events" at bounding box center [129, 9] width 28 height 19
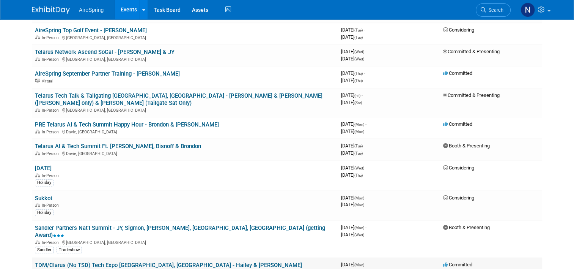
scroll to position [759, 0]
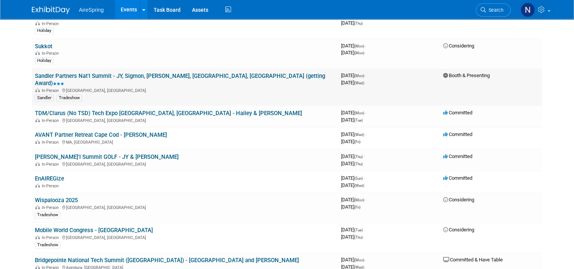
click at [197, 73] on link "Sandler Partners Nat'l Summit - JY, Sigmon, [PERSON_NAME], [GEOGRAPHIC_DATA], […" at bounding box center [180, 80] width 290 height 14
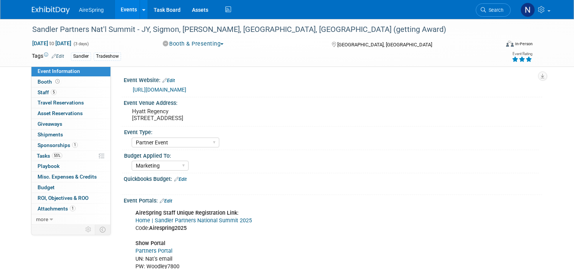
select select "Partner Event"
select select "Marketing"
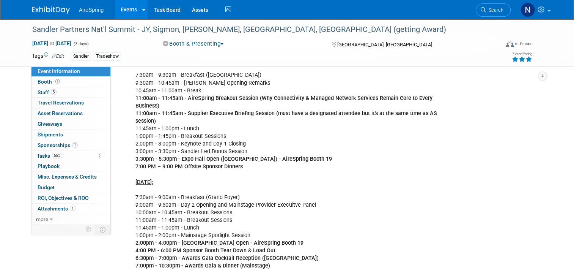
scroll to position [759, 0]
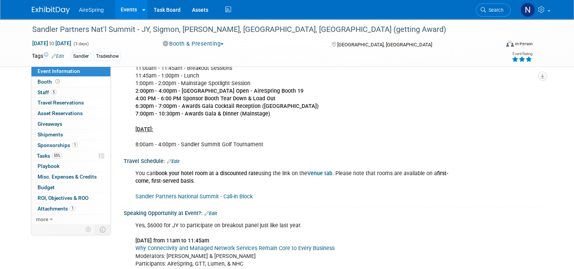
click at [213, 211] on link "Edit" at bounding box center [211, 213] width 13 height 5
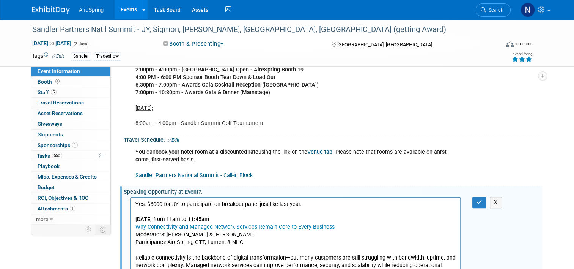
scroll to position [0, 0]
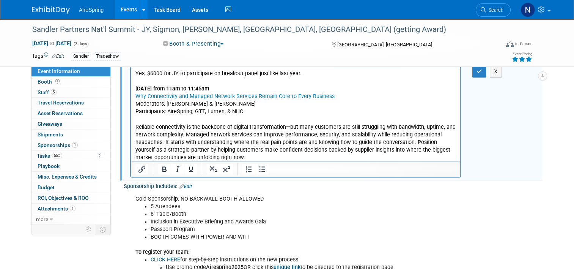
click at [270, 157] on p "Yes, $6000 for JY to participate on breakout panel just like last year. Tuesday…" at bounding box center [296, 116] width 321 height 92
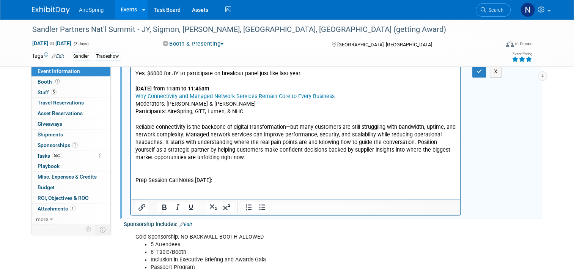
click at [337, 188] on p "Rich Text Area. Press ALT-0 for help." at bounding box center [296, 188] width 321 height 8
drag, startPoint x: 240, startPoint y: 180, endPoint x: 254, endPoint y: 226, distance: 48.3
click at [131, 177] on html "Yes, $6000 for JY to participate on breakout panel just like last year. Tuesday…" at bounding box center [296, 133] width 330 height 133
click at [166, 192] on p "Rich Text Area. Press ALT-0 for help." at bounding box center [296, 196] width 321 height 8
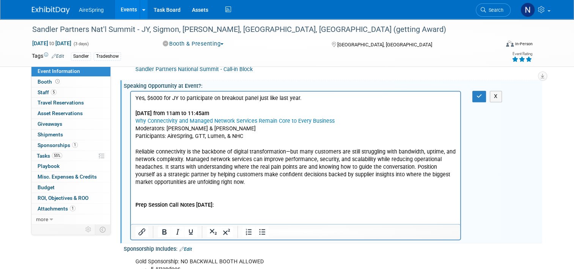
scroll to position [873, 0]
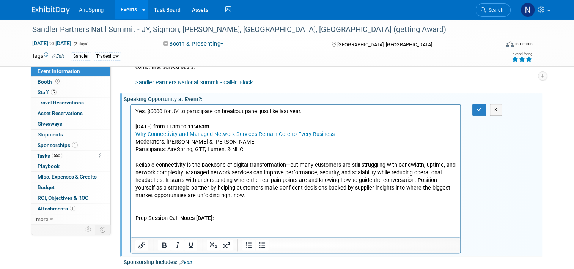
click at [139, 230] on p "Rich Text Area. Press ALT-0 for help." at bounding box center [296, 234] width 321 height 8
click at [248, 150] on p "Yes, $6000 for JY to participate on breakout panel just like last year. Tuesday…" at bounding box center [296, 154] width 321 height 92
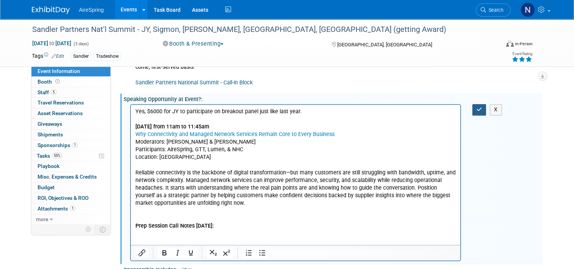
click at [481, 107] on icon "button" at bounding box center [480, 109] width 6 height 5
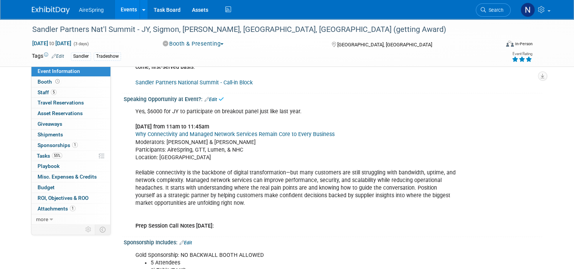
click at [208, 97] on link "Edit" at bounding box center [211, 99] width 13 height 5
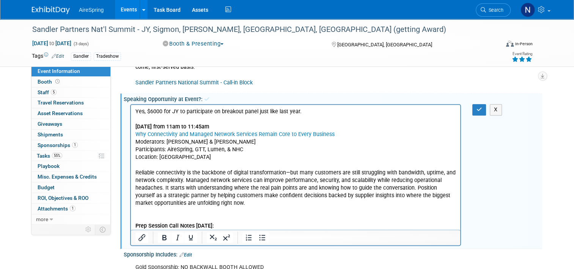
scroll to position [0, 0]
click at [229, 222] on p "Yes, $6000 for JY to participate on breakout panel just like last year. Tuesday…" at bounding box center [296, 169] width 321 height 122
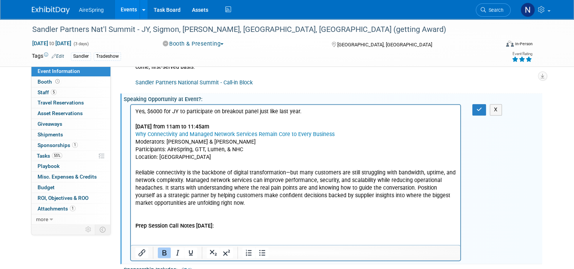
click at [160, 248] on icon "Bold" at bounding box center [164, 252] width 9 height 9
click at [258, 248] on icon "Bullet list" at bounding box center [262, 252] width 9 height 9
click at [366, 242] on li "﻿" at bounding box center [304, 241] width 306 height 8
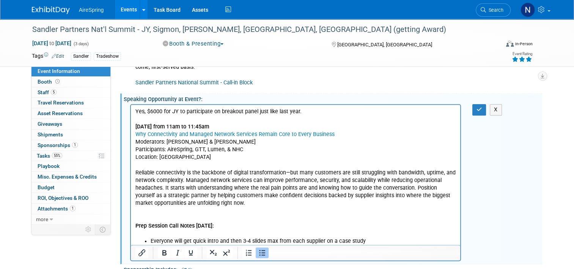
click at [378, 237] on li "Everyone will get quick intro and then 3-4 slides max from each supplier on a c…" at bounding box center [304, 241] width 306 height 8
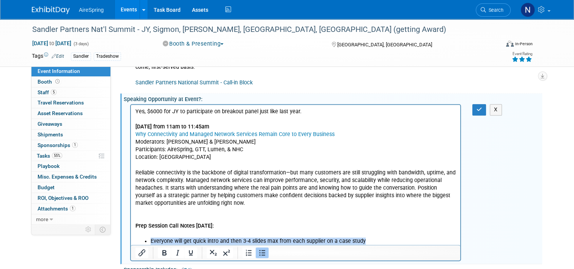
drag, startPoint x: 371, startPoint y: 241, endPoint x: 150, endPoint y: 241, distance: 221.4
click at [150, 241] on ul "Everyone will get quick intro and then 3-4 slides max from each supplier on a c…" at bounding box center [296, 241] width 321 height 8
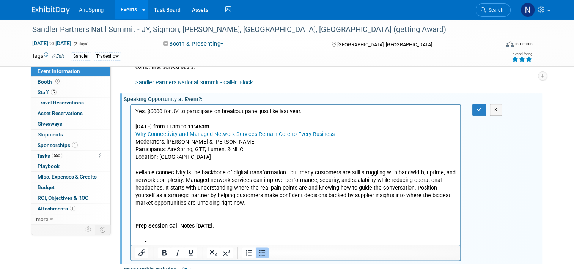
click at [198, 239] on li "Rich Text Area. Press ALT-0 for help." at bounding box center [304, 241] width 306 height 8
click at [153, 241] on li "Managed infrastructure, managed WAN insfratstructure" at bounding box center [304, 241] width 306 height 8
click at [239, 237] on li "Managed infrastructure, managed WAN insfratstructure" at bounding box center [304, 241] width 306 height 8
click at [152, 242] on li "Managed infrastructure, managed LAN insfratstructure" at bounding box center [304, 241] width 306 height 8
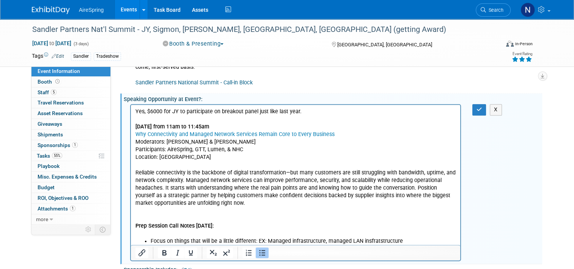
click at [151, 238] on li "Focus on things that will be a little different: EX: Managed infrastructure, ma…" at bounding box center [304, 241] width 306 height 8
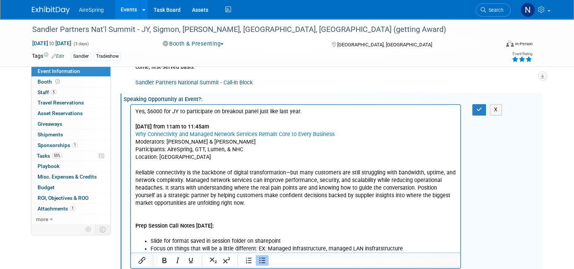
click at [408, 252] on li "Focus on things that will be a little different: EX: Managed infrastructure, ma…" at bounding box center [304, 249] width 306 height 8
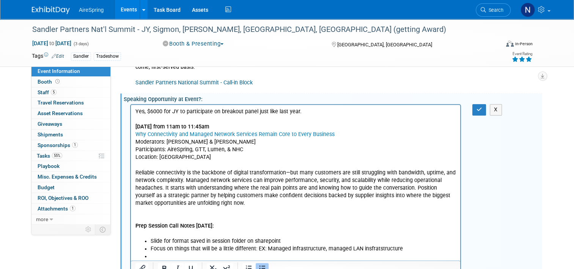
click at [154, 248] on li "Focus on things that will be a little different: EX: Managed infrastructure, ma…" at bounding box center [304, 249] width 306 height 8
click at [156, 254] on li "Rich Text Area. Press ALT-0 for help." at bounding box center [304, 257] width 306 height 8
drag, startPoint x: 177, startPoint y: 256, endPoint x: 152, endPoint y: 256, distance: 25.8
click at [152, 256] on li "FIreside" at bounding box center [304, 257] width 306 height 8
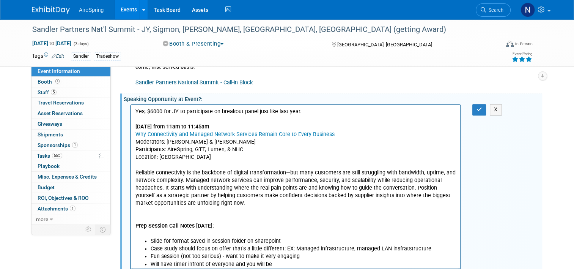
click at [351, 260] on li "Will have timer infront of everyone and you will be" at bounding box center [304, 264] width 306 height 8
click at [378, 148] on p "Yes, $6000 for JY to participate on breakout panel just like last year. Tuesday…" at bounding box center [296, 169] width 321 height 122
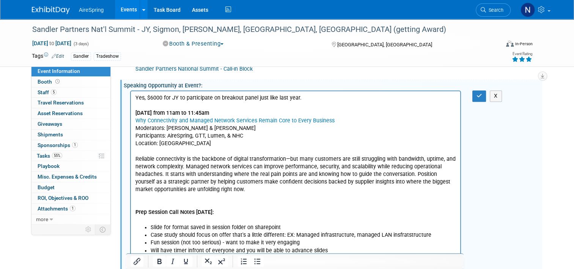
scroll to position [911, 0]
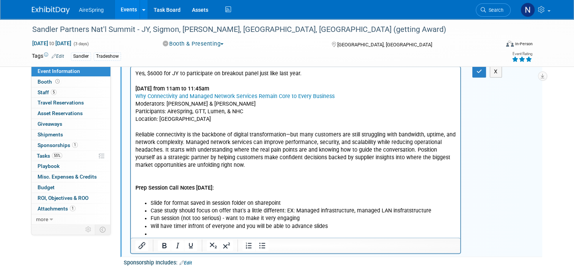
click at [521, 163] on div "Yes, $6000 for JY to participate on breakout panel just like last year. Tuesday…" at bounding box center [333, 159] width 419 height 190
click at [286, 234] on li "Rich Text Area. Press ALT-0 for help." at bounding box center [304, 234] width 306 height 8
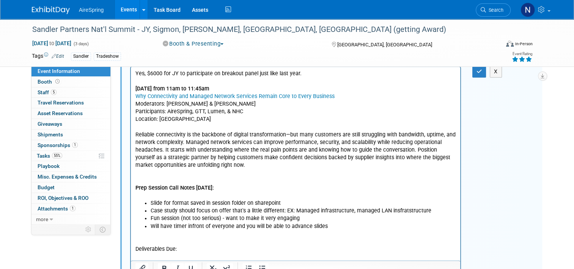
click at [267, 262] on div at bounding box center [255, 268] width 35 height 12
click at [261, 264] on icon "Bullet list" at bounding box center [262, 268] width 9 height 9
click at [168, 240] on p "Rich Text Area. Press ALT-0 for help." at bounding box center [296, 242] width 321 height 8
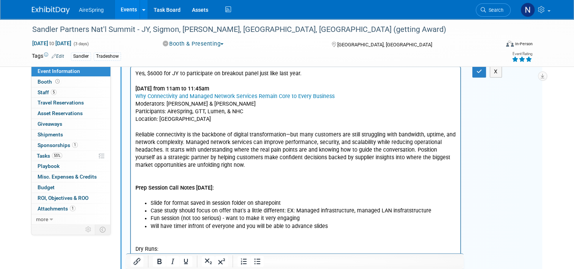
click at [396, 256] on p "Rich Text Area. Press ALT-0 for help." at bounding box center [296, 257] width 321 height 8
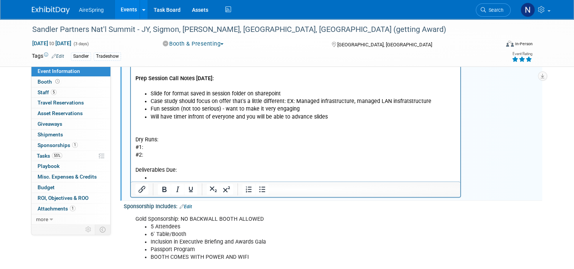
scroll to position [1025, 0]
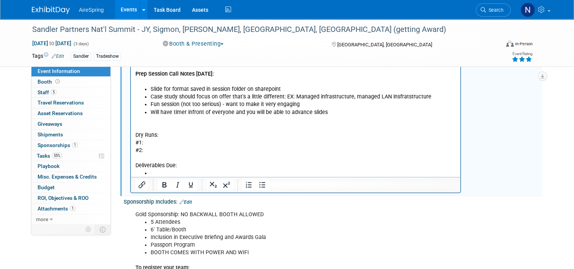
click at [367, 163] on p "Deliverables Due:" at bounding box center [296, 166] width 321 height 8
click at [228, 171] on li "Rich Text Area. Press ALT-0 for help." at bounding box center [304, 174] width 306 height 8
click at [392, 156] on p "Rich Text Area. Press ALT-0 for help." at bounding box center [296, 159] width 321 height 8
click at [297, 170] on li "Rich Text Area. Press ALT-0 for help." at bounding box center [304, 174] width 306 height 8
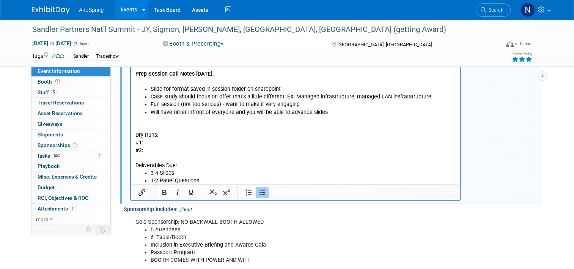
click at [170, 140] on p "#1:" at bounding box center [296, 143] width 321 height 8
click at [372, 150] on p "#2:" at bounding box center [296, 151] width 321 height 8
click at [179, 141] on p "#1: Sept 11th" at bounding box center [296, 143] width 321 height 8
click at [221, 152] on p "#2:" at bounding box center [296, 151] width 321 height 8
click at [264, 173] on li "3-4 Slides" at bounding box center [304, 174] width 306 height 8
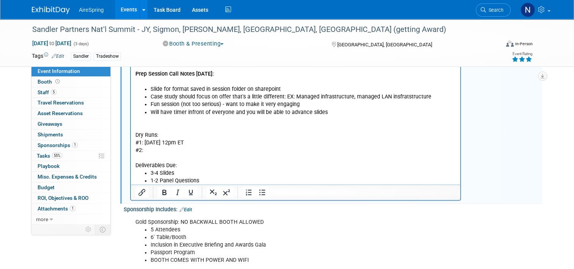
click at [395, 133] on p "Dry Runs:" at bounding box center [296, 136] width 321 height 8
drag, startPoint x: 212, startPoint y: 143, endPoint x: 145, endPoint y: 144, distance: 66.8
click at [145, 144] on p "#1: Sept 11th 12pm ET" at bounding box center [296, 143] width 321 height 8
click at [164, 150] on p "#2:" at bounding box center [296, 151] width 321 height 8
click at [185, 170] on li "3-4 Slides" at bounding box center [304, 174] width 306 height 8
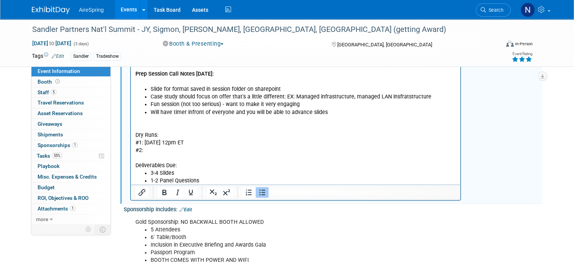
click at [184, 167] on p "Deliverables Due:" at bounding box center [296, 166] width 321 height 8
click at [161, 143] on p "#1: Sept 26th 12pm ET" at bounding box center [296, 143] width 321 height 8
click at [177, 152] on p "#2:" at bounding box center [296, 151] width 321 height 8
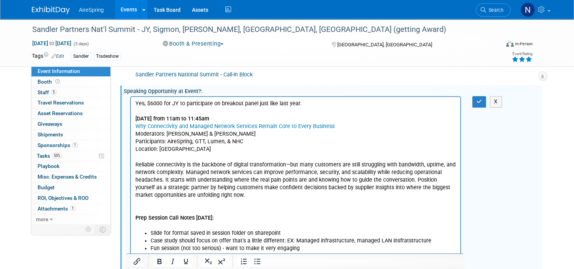
scroll to position [873, 0]
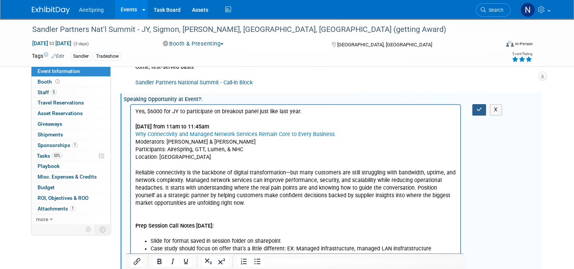
click at [481, 107] on icon "button" at bounding box center [480, 109] width 6 height 5
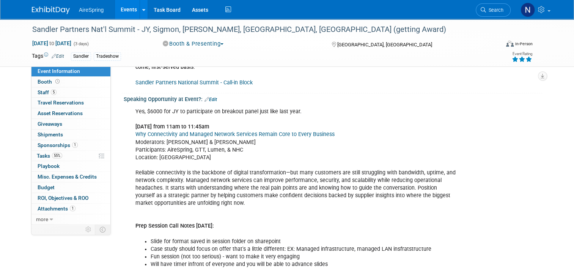
click at [115, 11] on link "Events" at bounding box center [129, 9] width 28 height 19
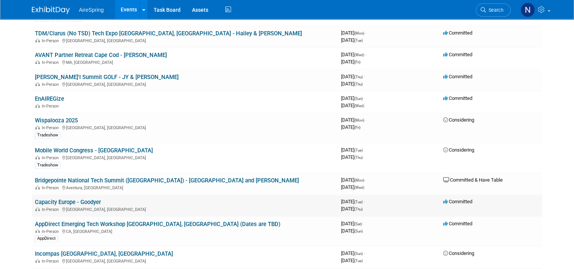
scroll to position [911, 0]
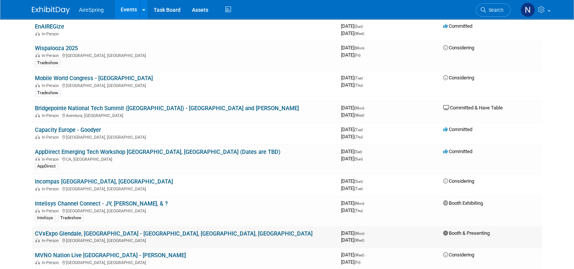
click at [114, 230] on link "CVxExpo Glendale, [GEOGRAPHIC_DATA] - [GEOGRAPHIC_DATA], [GEOGRAPHIC_DATA], [GE…" at bounding box center [174, 233] width 278 height 7
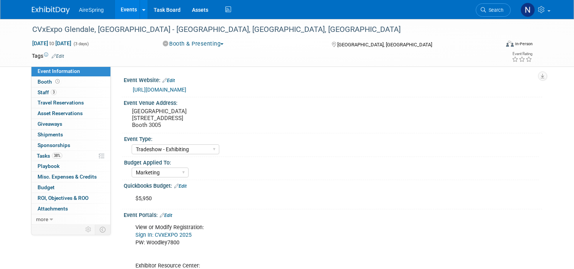
select select "Tradeshow - Exhibiting"
select select "Marketing"
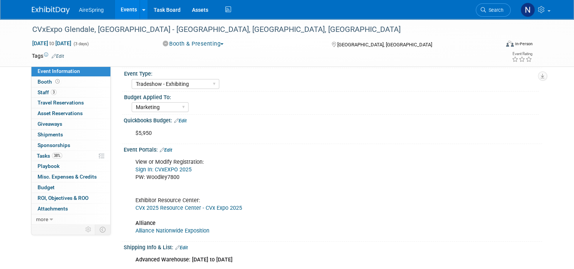
scroll to position [114, 0]
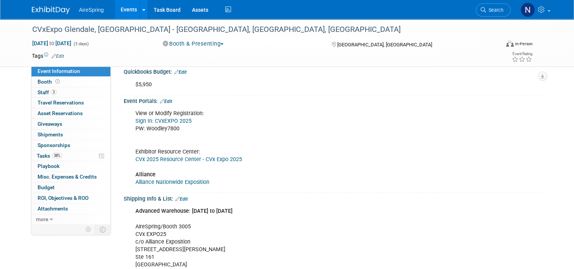
click at [121, 9] on link "Events" at bounding box center [129, 9] width 28 height 19
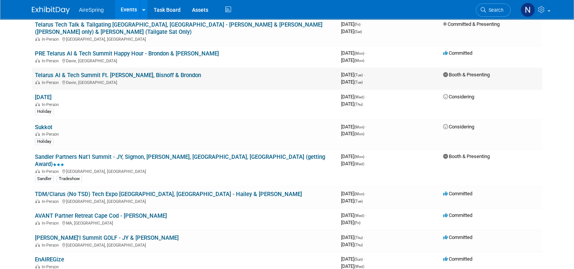
scroll to position [683, 0]
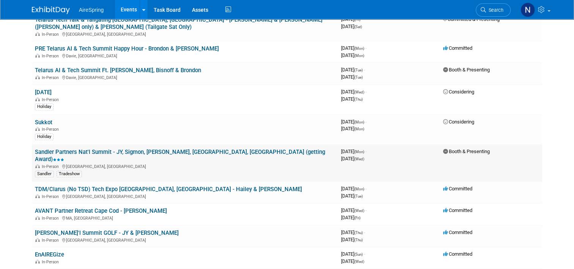
click at [84, 163] on div "In-Person Huntington Beach, CA" at bounding box center [185, 166] width 300 height 6
click at [84, 148] on link "Sandler Partners Nat'l Summit - JY, Sigmon, [PERSON_NAME], [GEOGRAPHIC_DATA], […" at bounding box center [180, 155] width 290 height 14
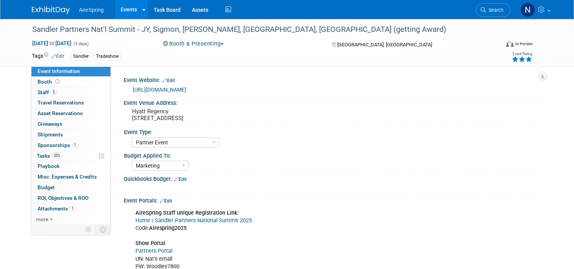
select select "Partner Event"
select select "Marketing"
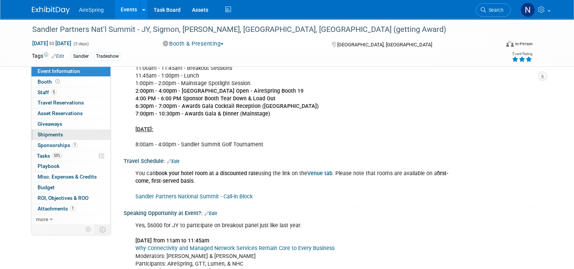
scroll to position [721, 0]
